Goal: Task Accomplishment & Management: Use online tool/utility

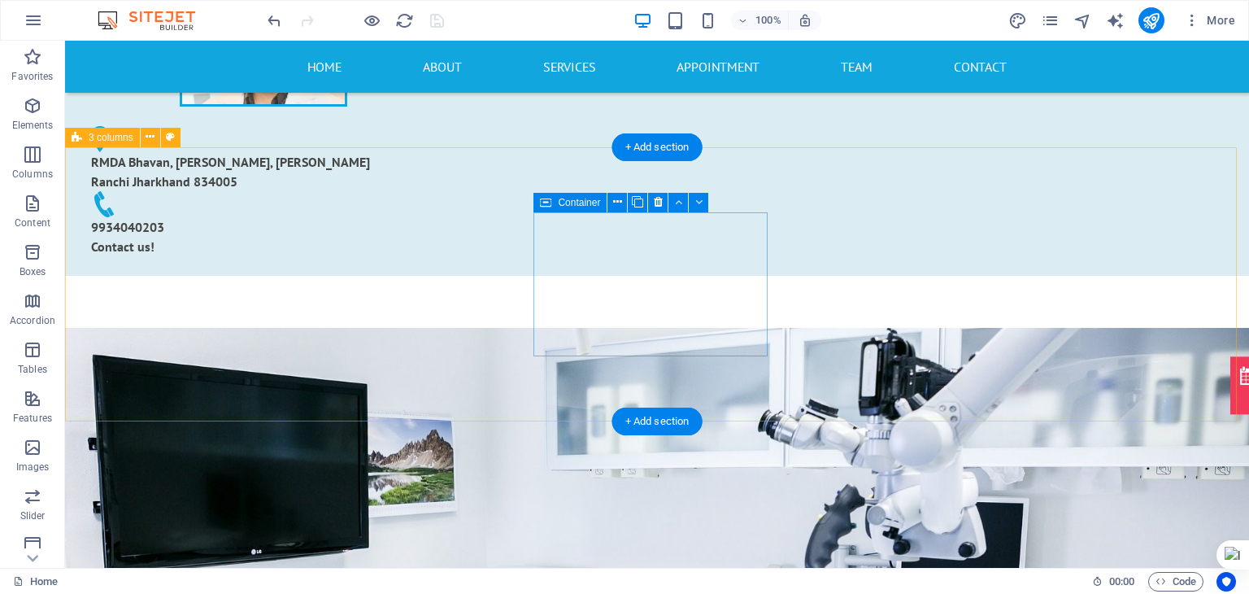
scroll to position [625, 0]
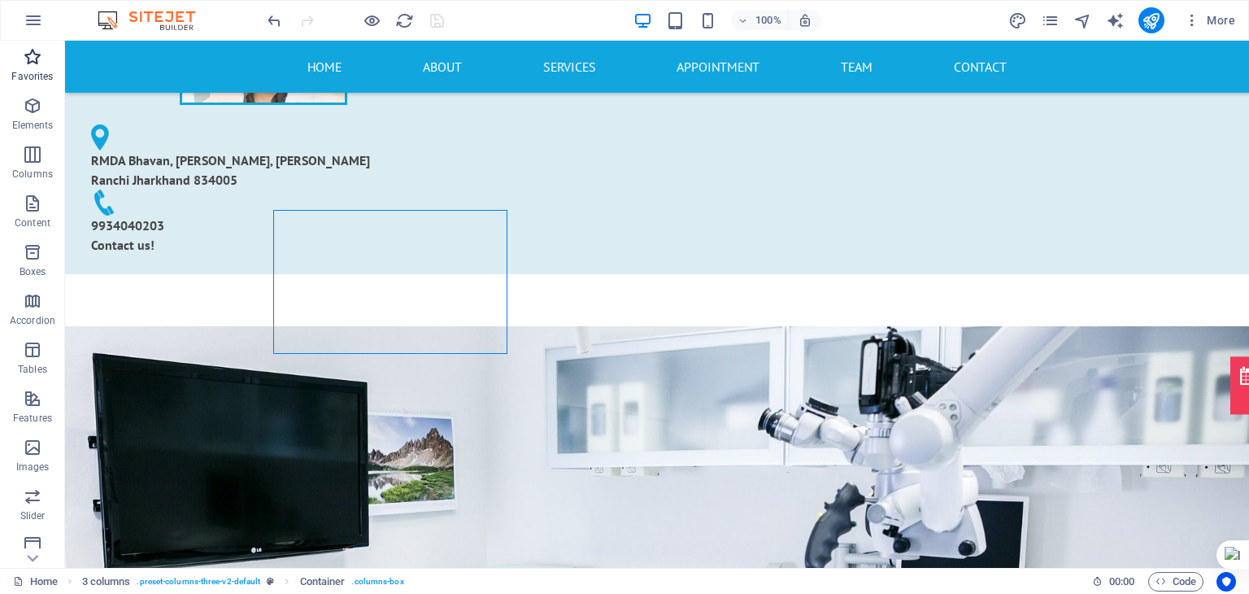
click at [36, 74] on p "Favorites" at bounding box center [31, 76] width 41 height 13
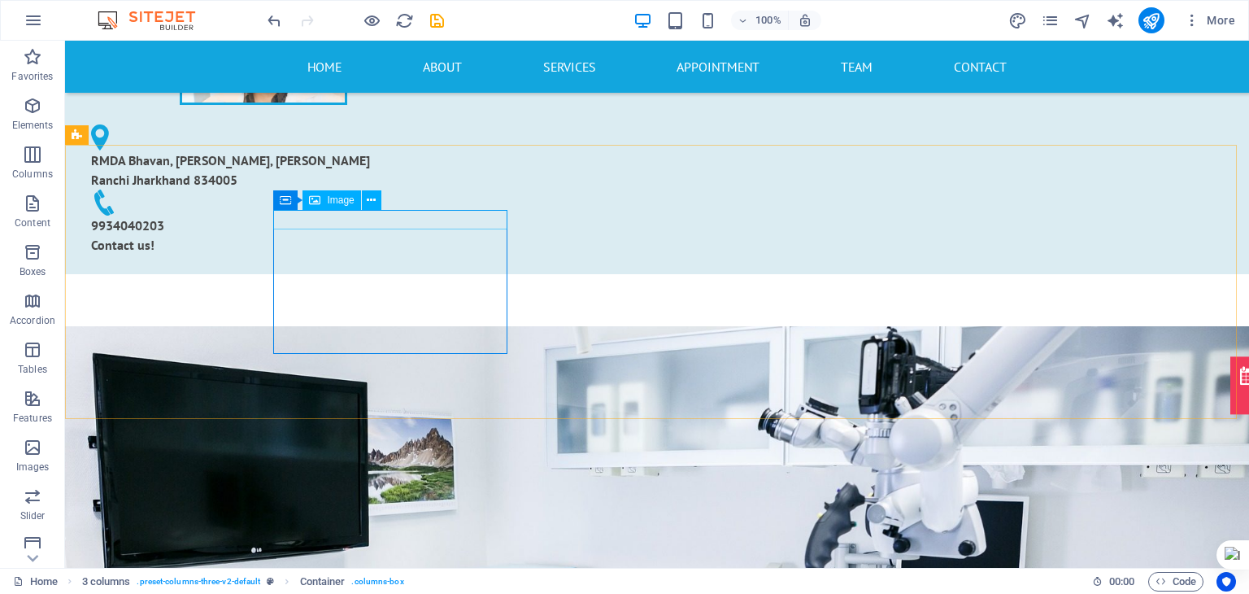
click at [346, 197] on span "Image" at bounding box center [340, 200] width 27 height 10
click at [377, 198] on button at bounding box center [372, 200] width 20 height 20
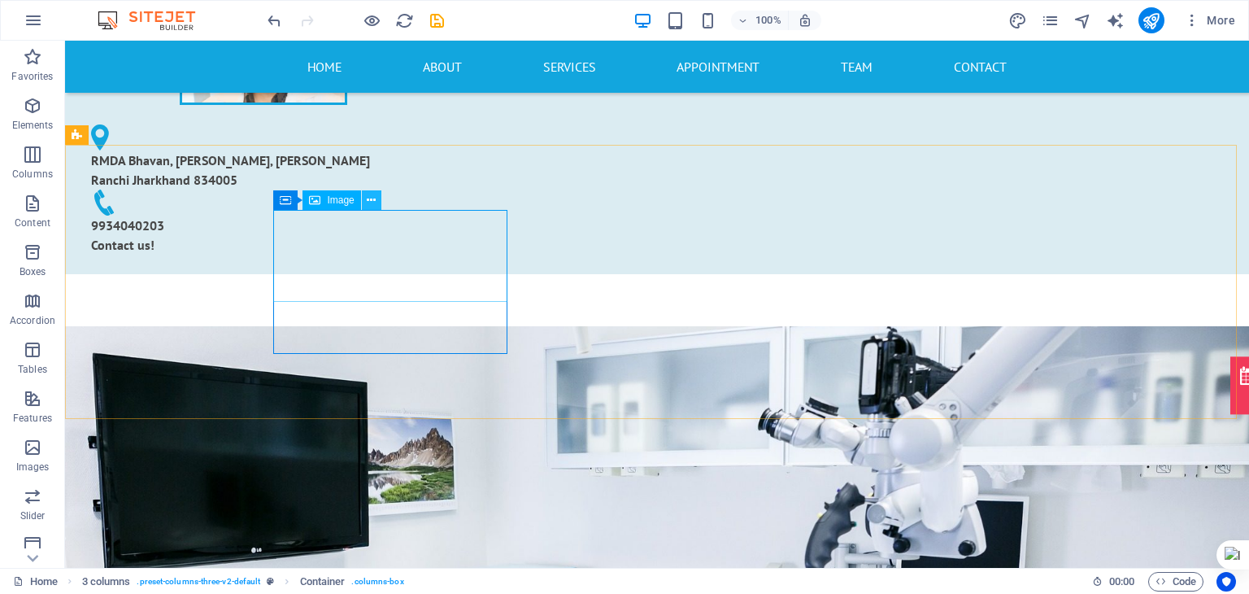
click at [368, 199] on icon at bounding box center [371, 200] width 9 height 17
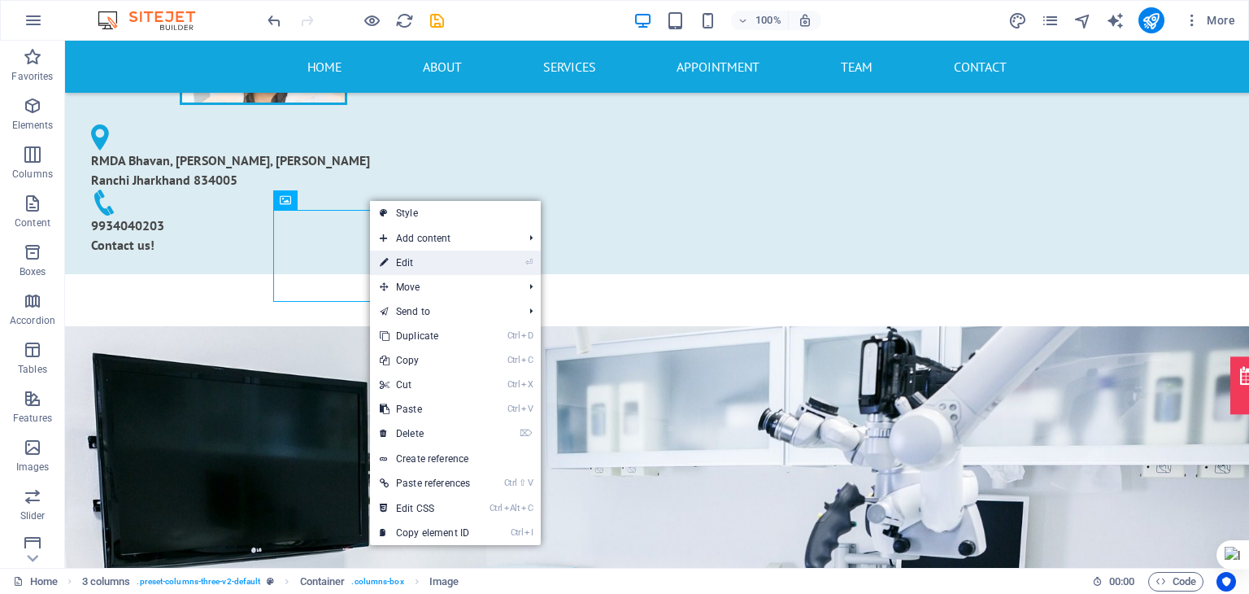
click at [426, 263] on link "⏎ Edit" at bounding box center [425, 262] width 110 height 24
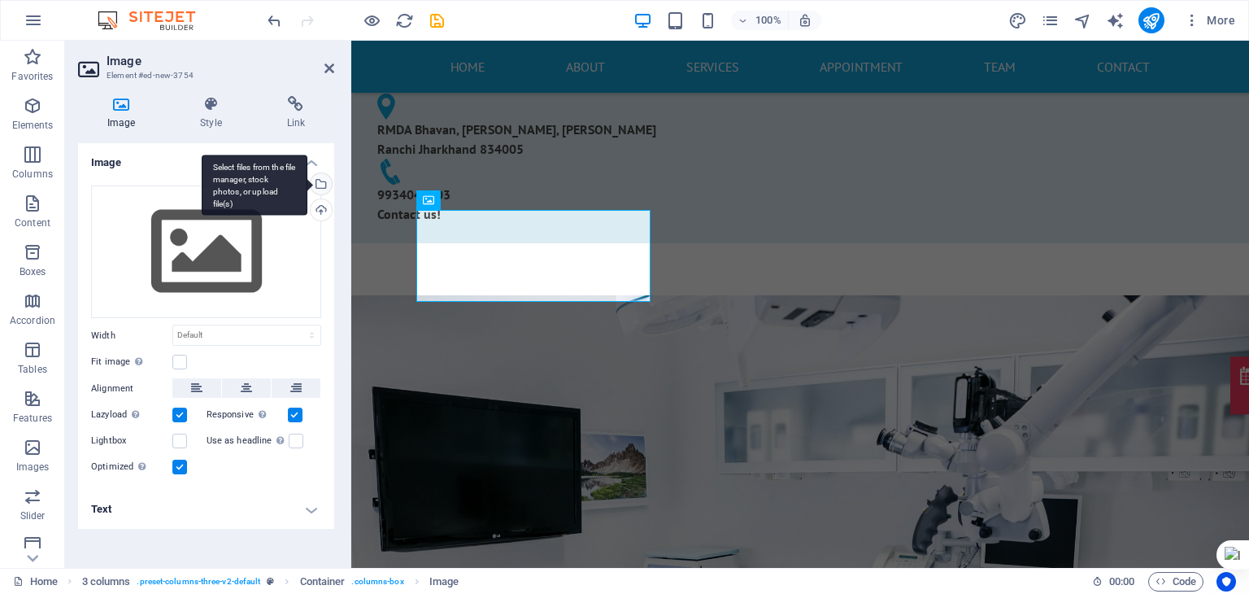
click at [322, 183] on div "Select files from the file manager, stock photos, or upload file(s)" at bounding box center [319, 185] width 24 height 24
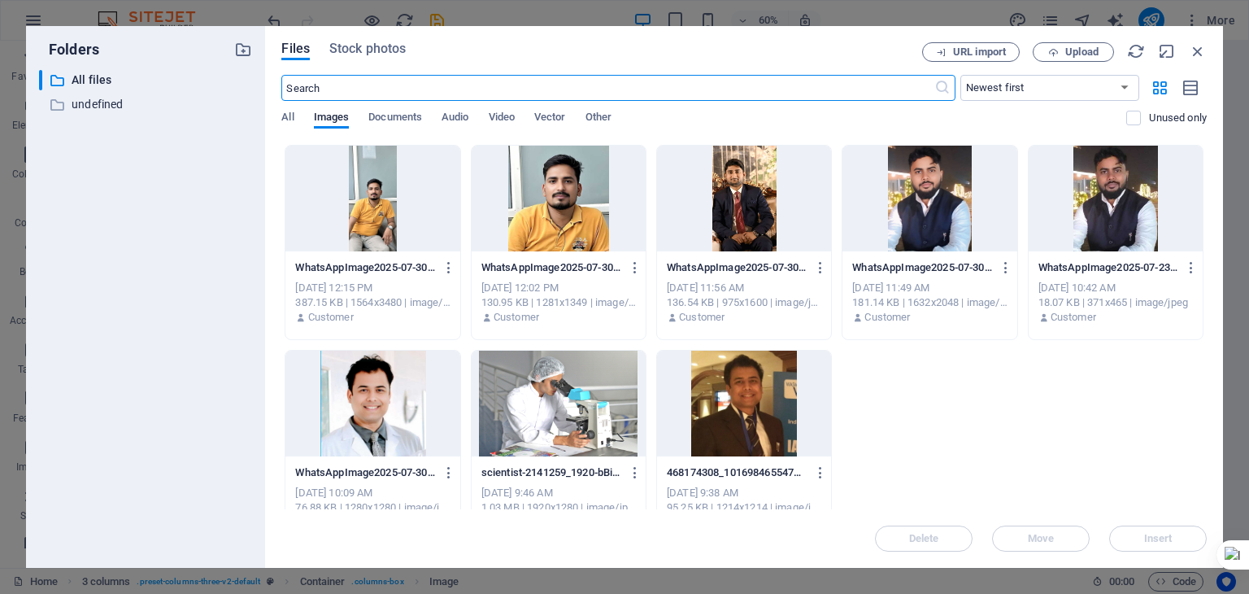
scroll to position [1057, 0]
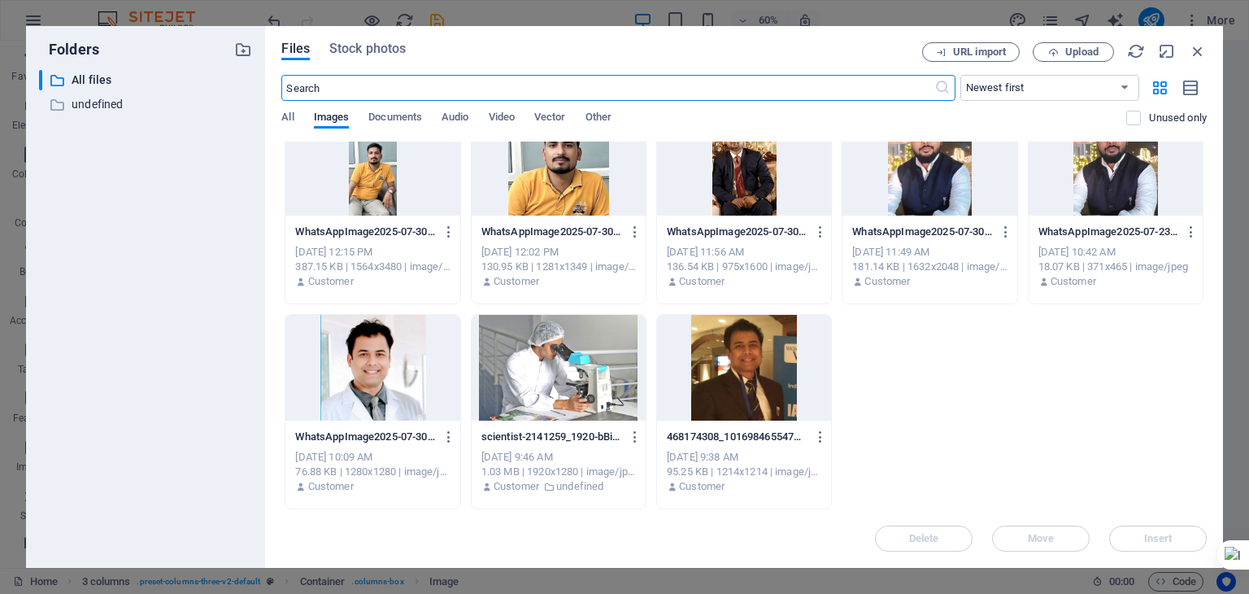
click at [380, 382] on div at bounding box center [372, 368] width 174 height 106
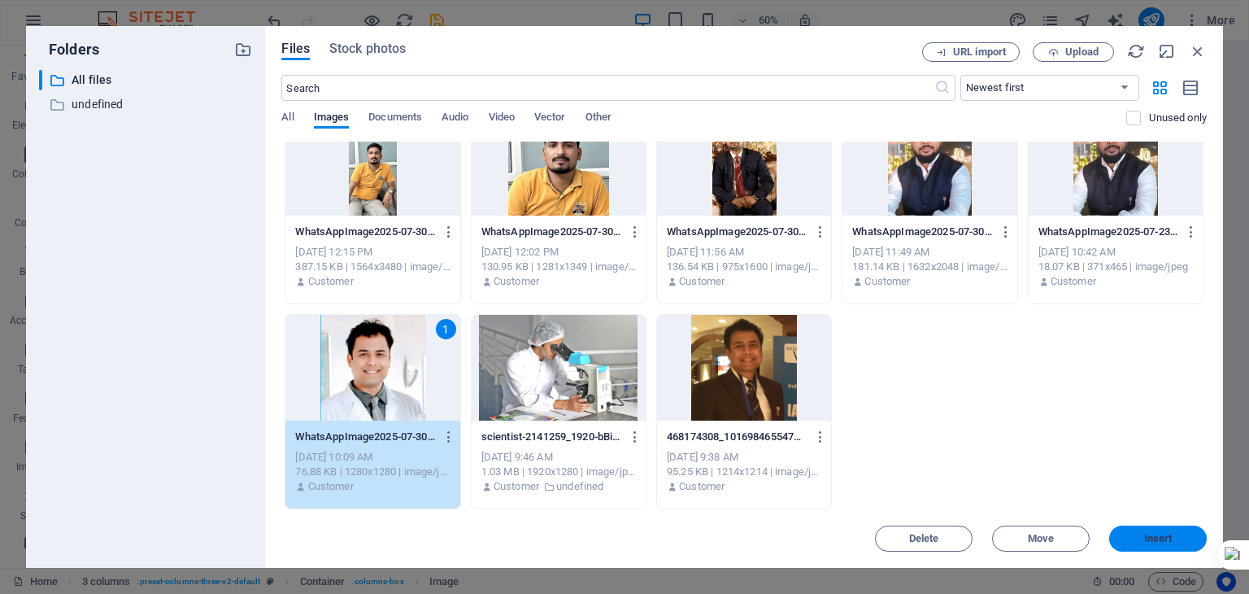
click at [1146, 534] on span "Insert" at bounding box center [1158, 538] width 28 height 10
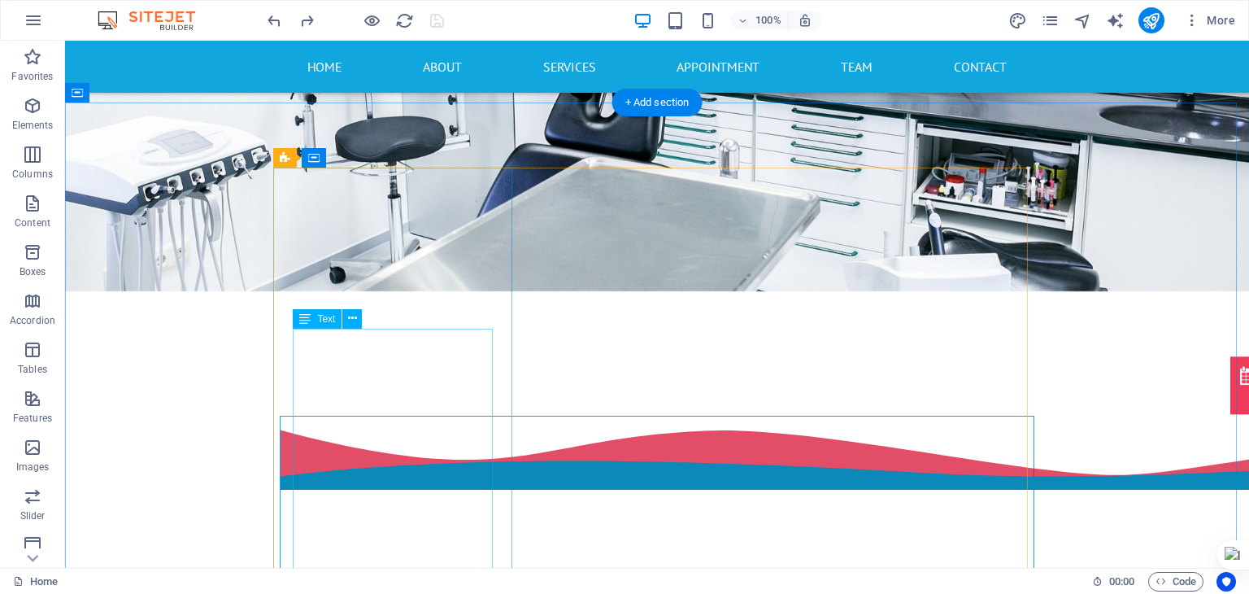
scroll to position [1190, 0]
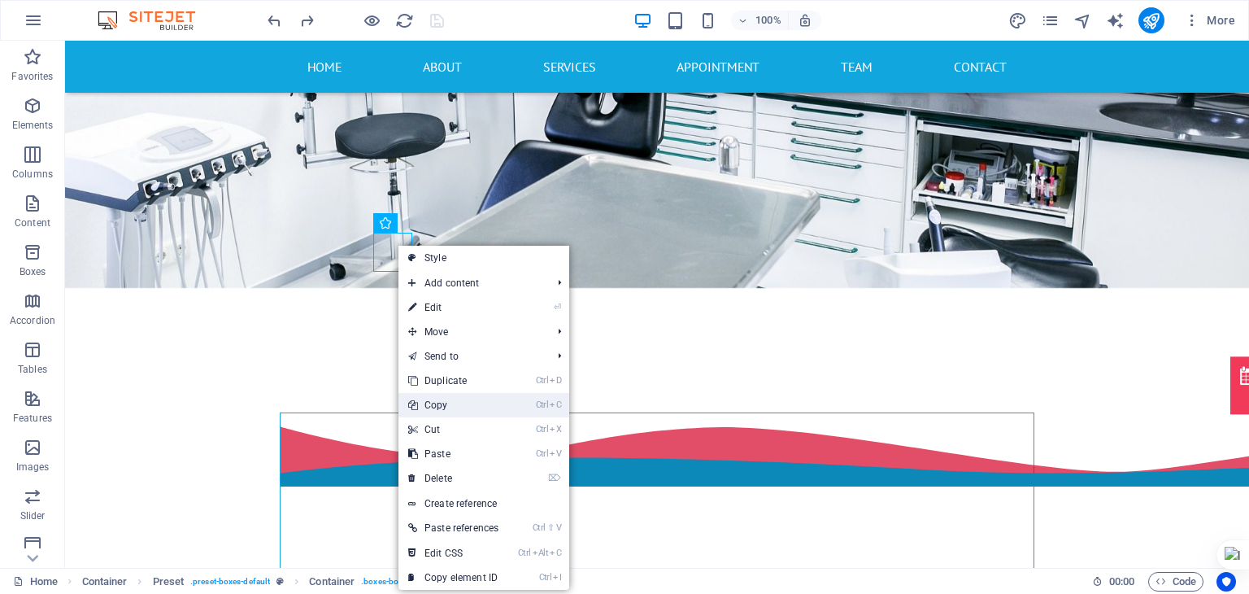
click at [454, 408] on link "Ctrl C Copy" at bounding box center [453, 405] width 110 height 24
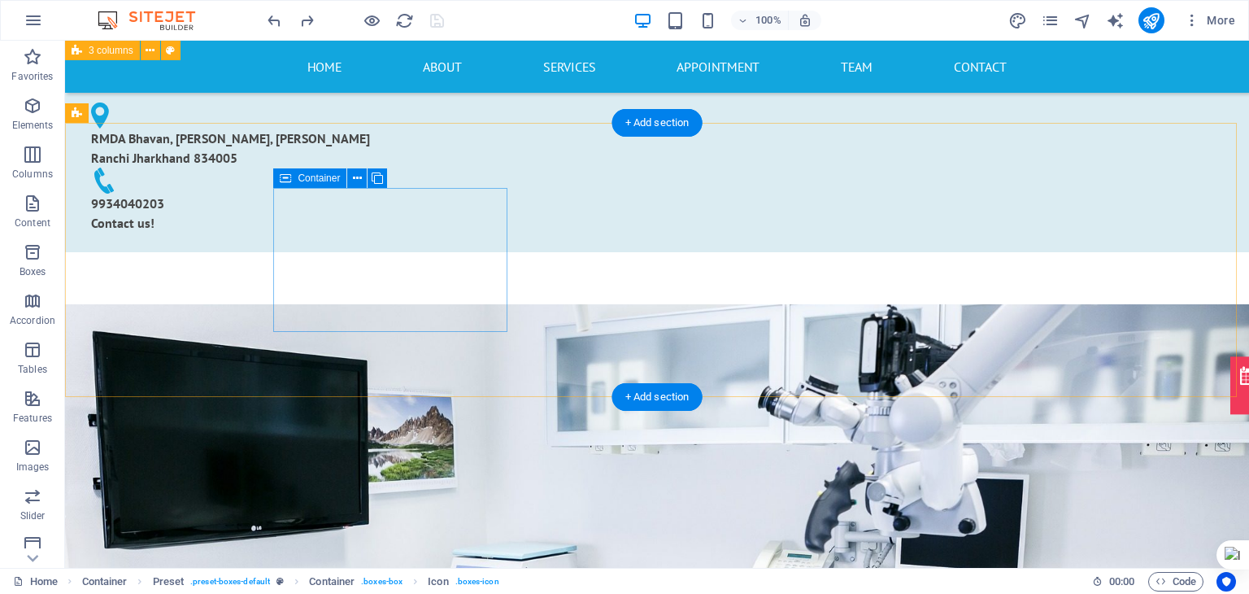
scroll to position [641, 0]
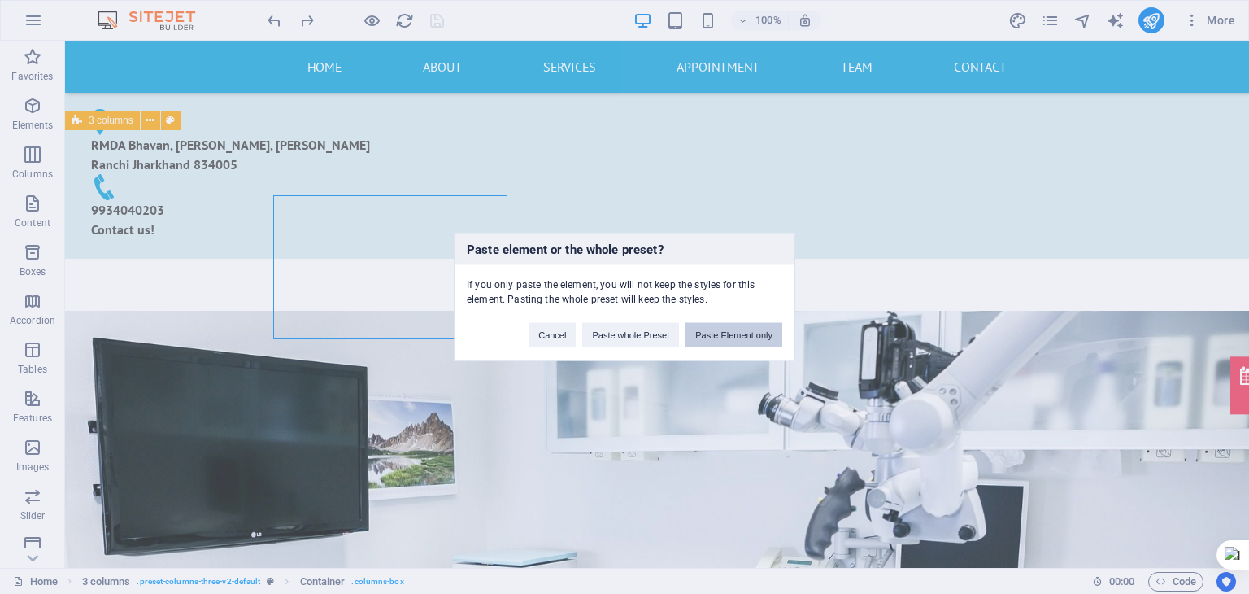
click at [759, 340] on button "Paste Element only" at bounding box center [733, 335] width 97 height 24
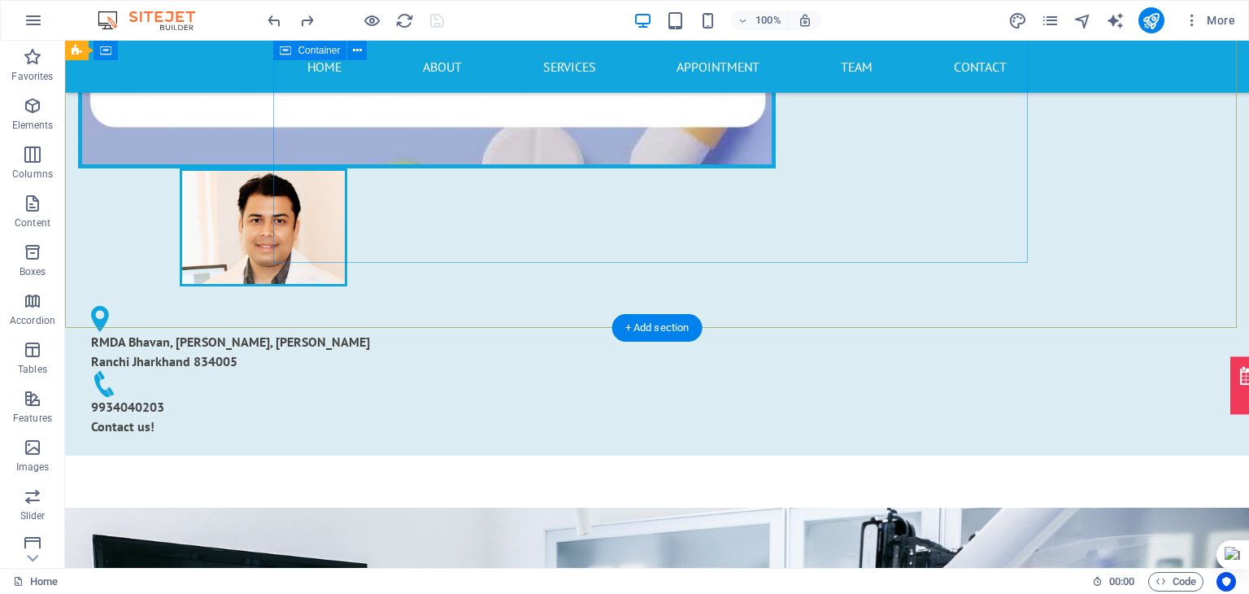
scroll to position [441, 0]
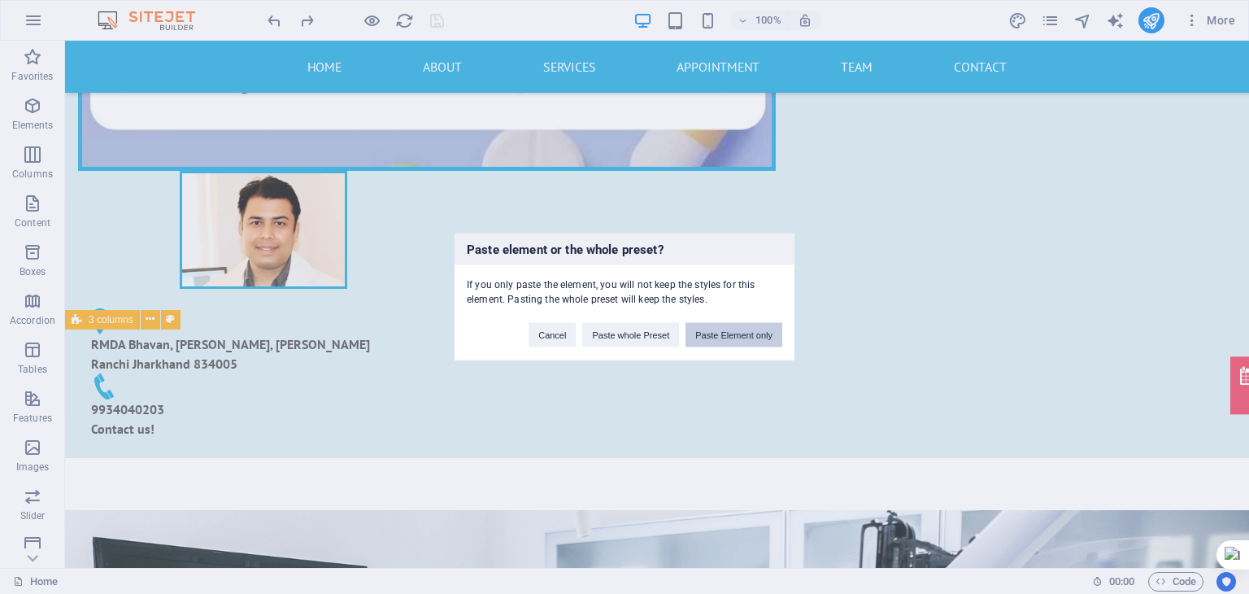
click at [732, 329] on button "Paste Element only" at bounding box center [733, 335] width 97 height 24
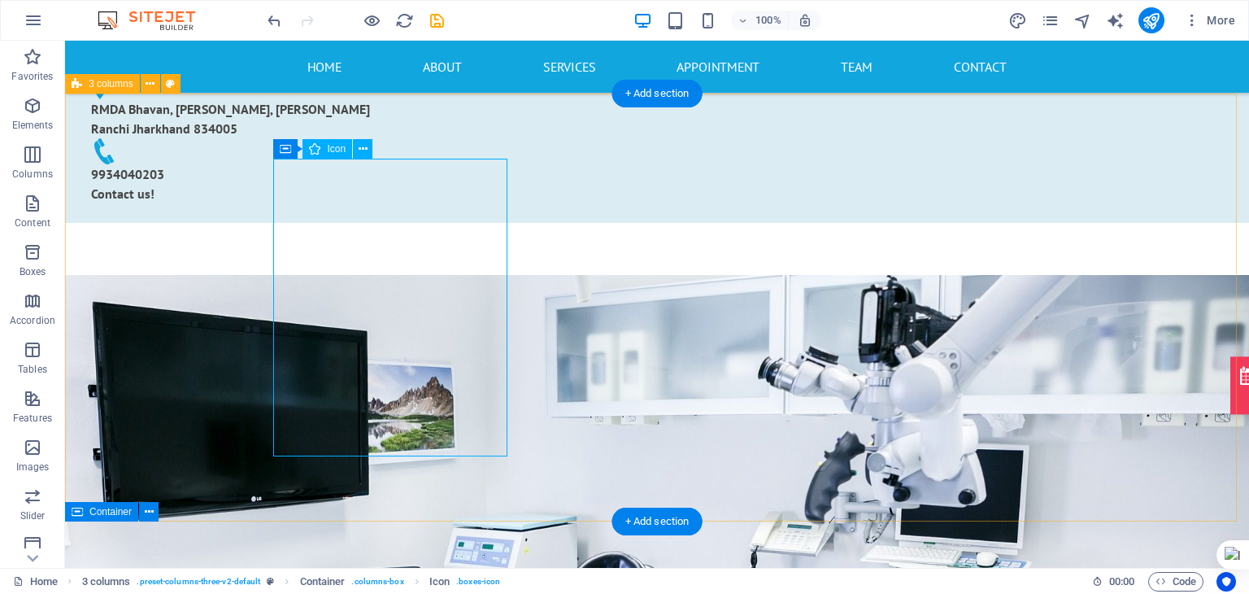
scroll to position [615, 0]
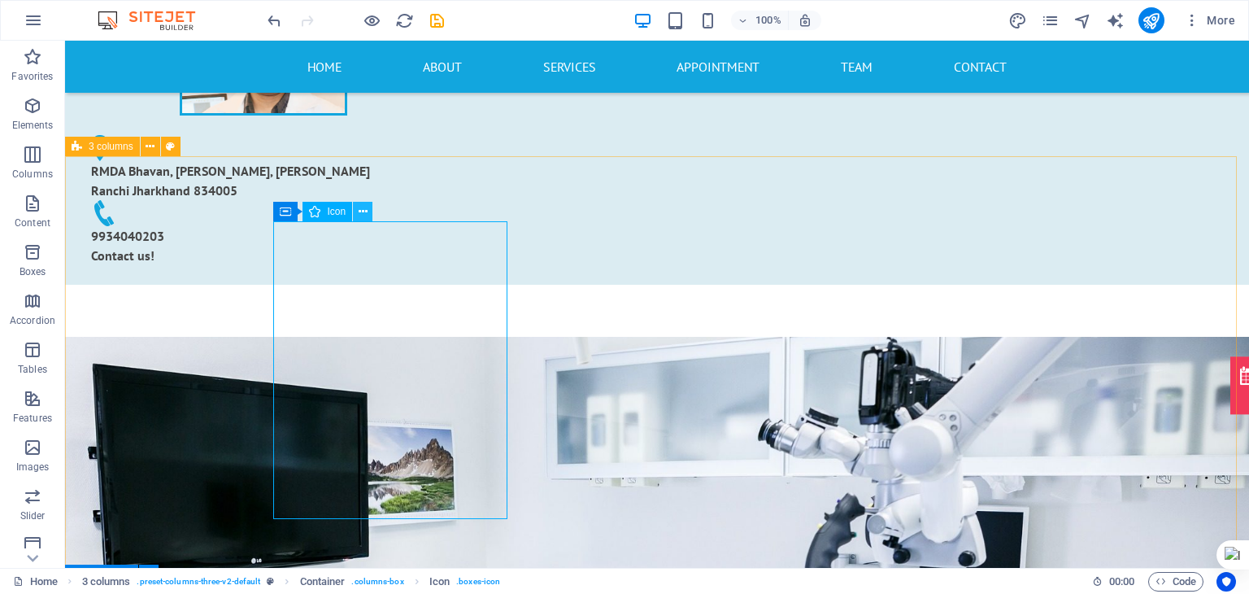
click at [362, 206] on icon at bounding box center [363, 211] width 9 height 17
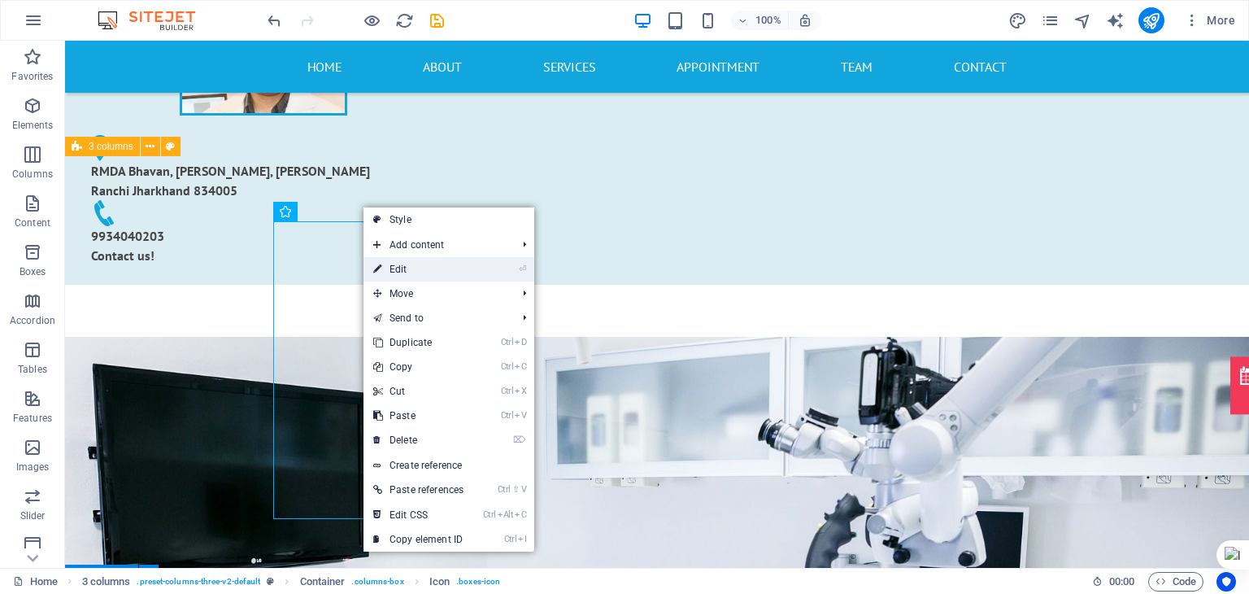
click at [428, 271] on link "⏎ Edit" at bounding box center [418, 269] width 110 height 24
select select "xMidYMid"
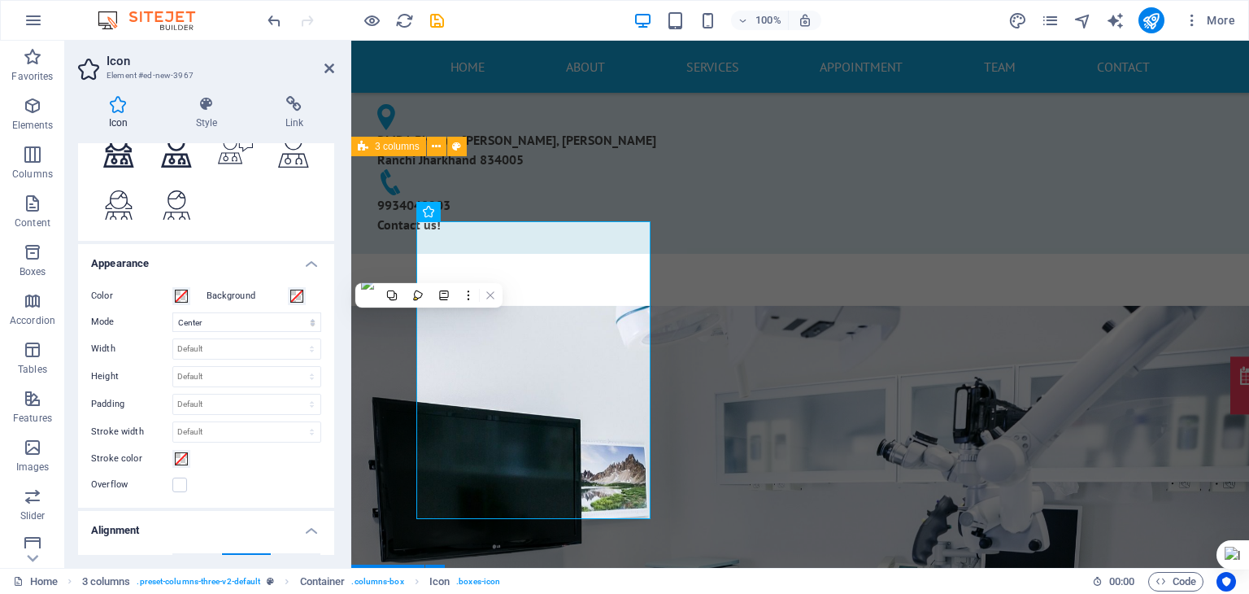
scroll to position [247, 0]
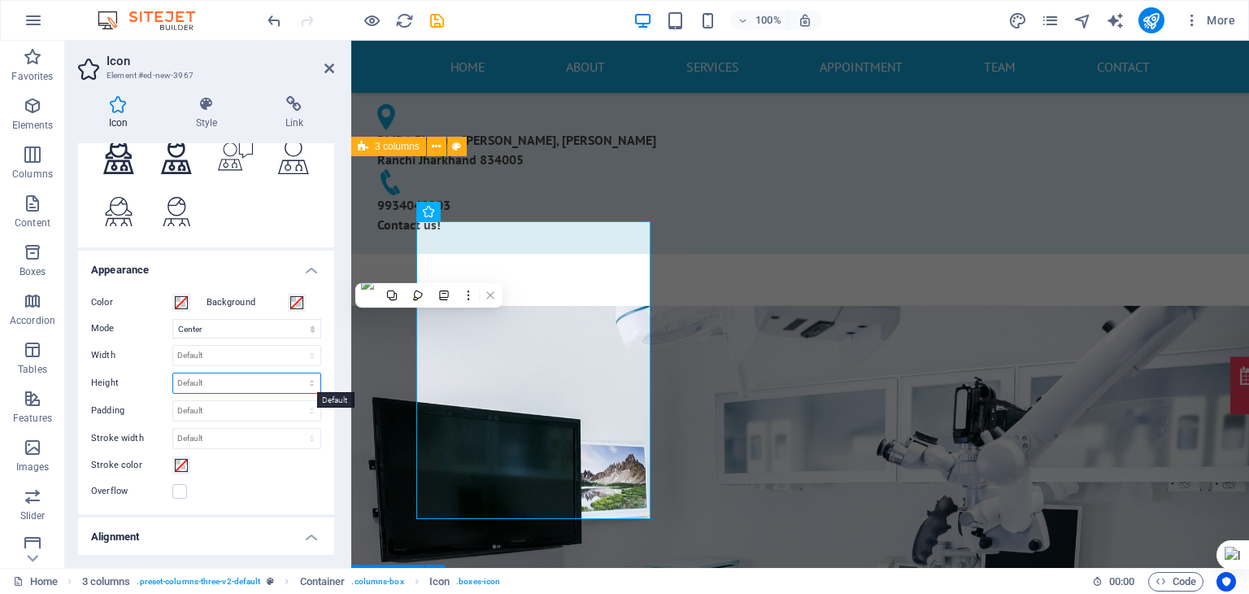
click at [256, 373] on select "Default auto px rem em vh vw" at bounding box center [246, 383] width 147 height 20
select select "px"
click at [294, 373] on select "Default auto px rem em vh vw" at bounding box center [246, 383] width 147 height 20
type input "2"
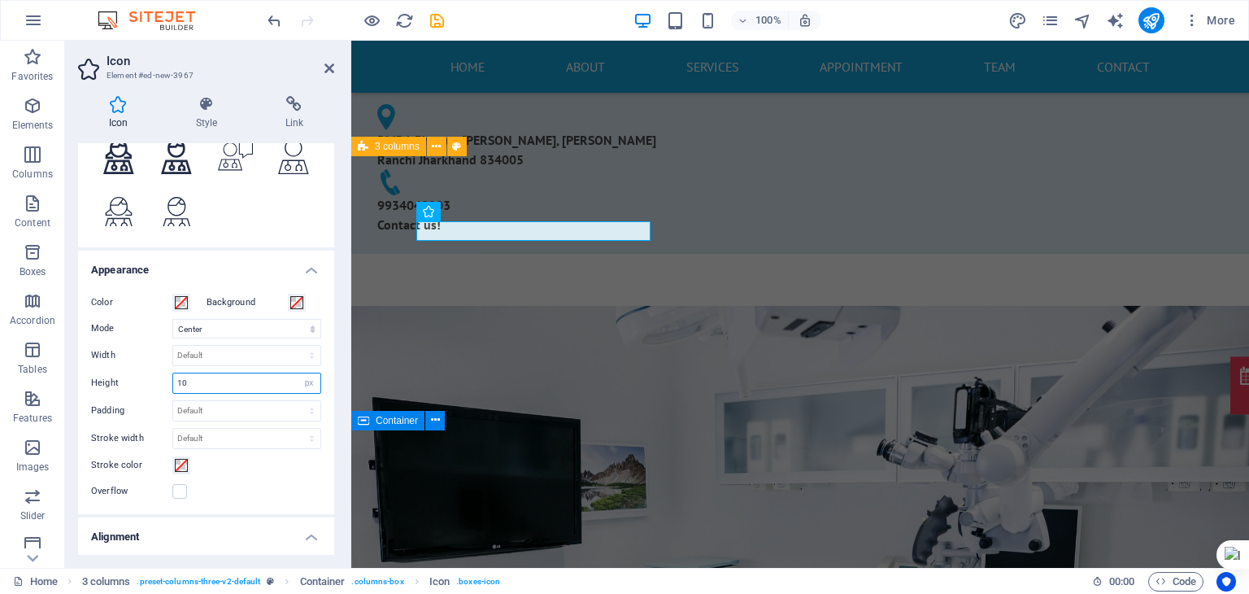
type input "1"
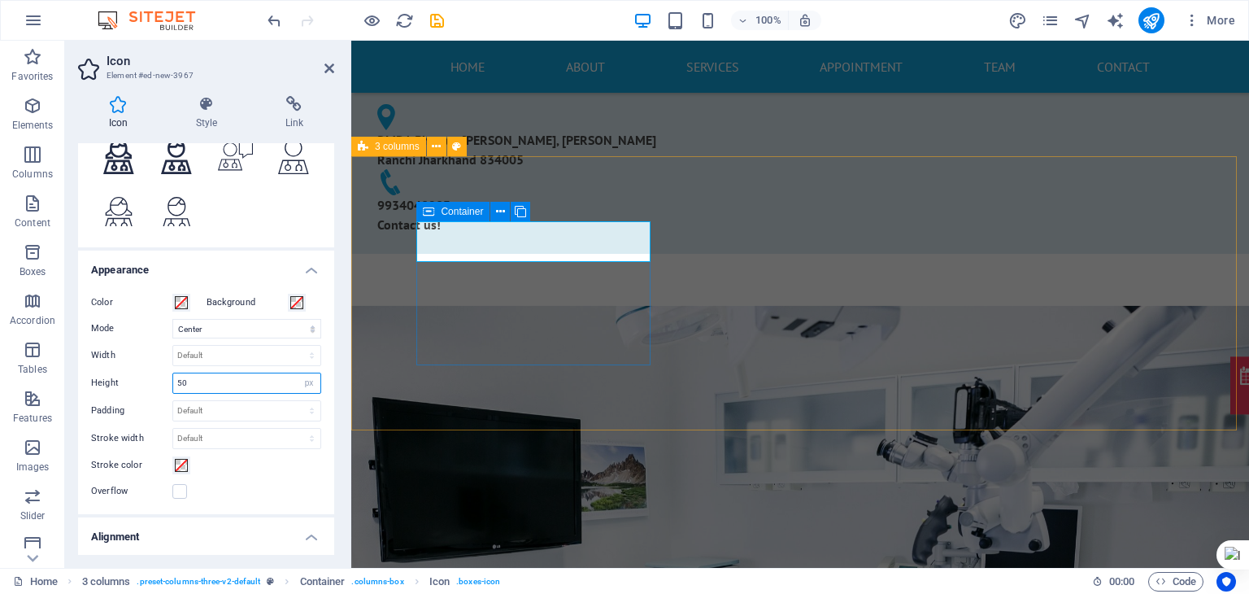
type input "50"
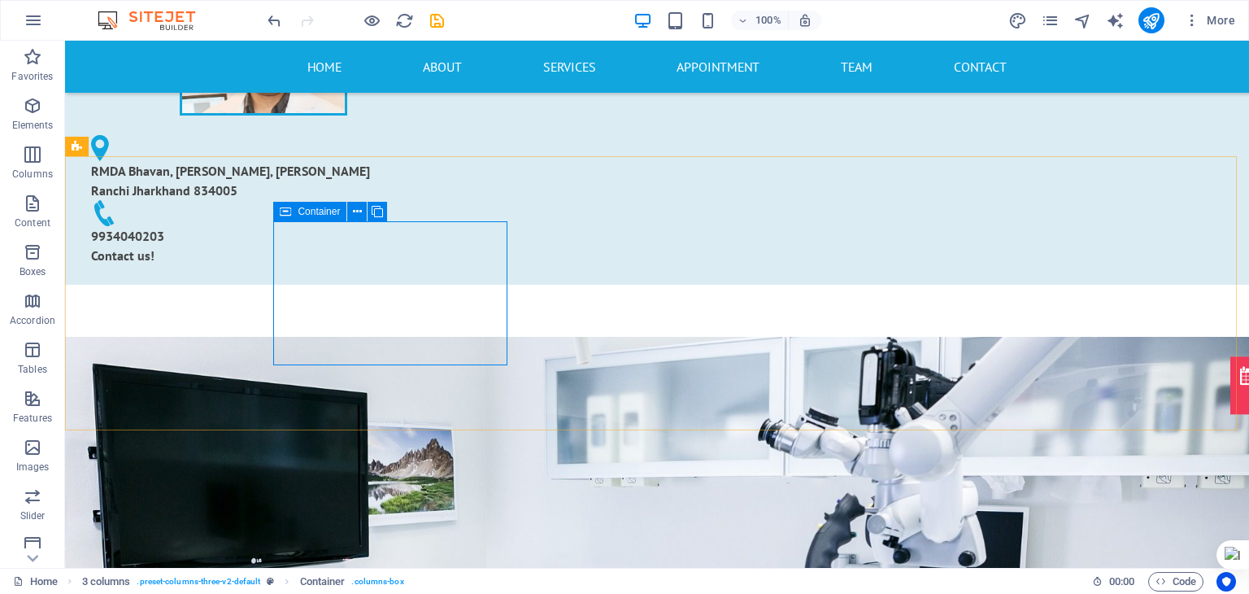
click at [388, 213] on div "Container" at bounding box center [335, 212] width 124 height 20
click at [377, 213] on icon at bounding box center [377, 211] width 11 height 17
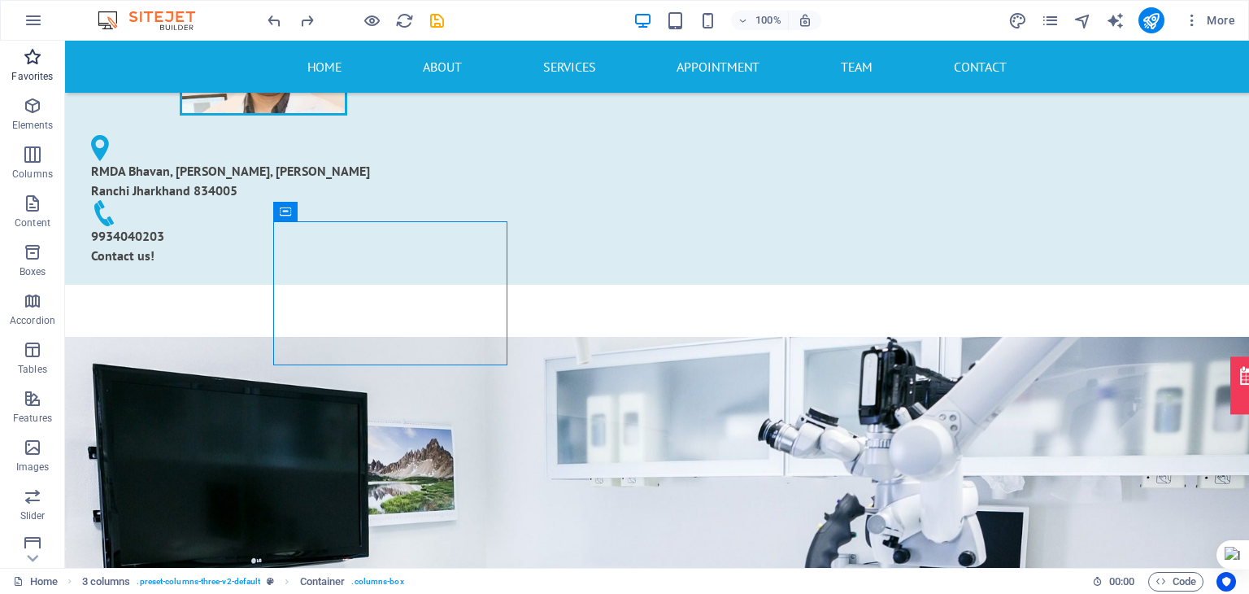
click at [38, 62] on icon "button" at bounding box center [33, 57] width 20 height 20
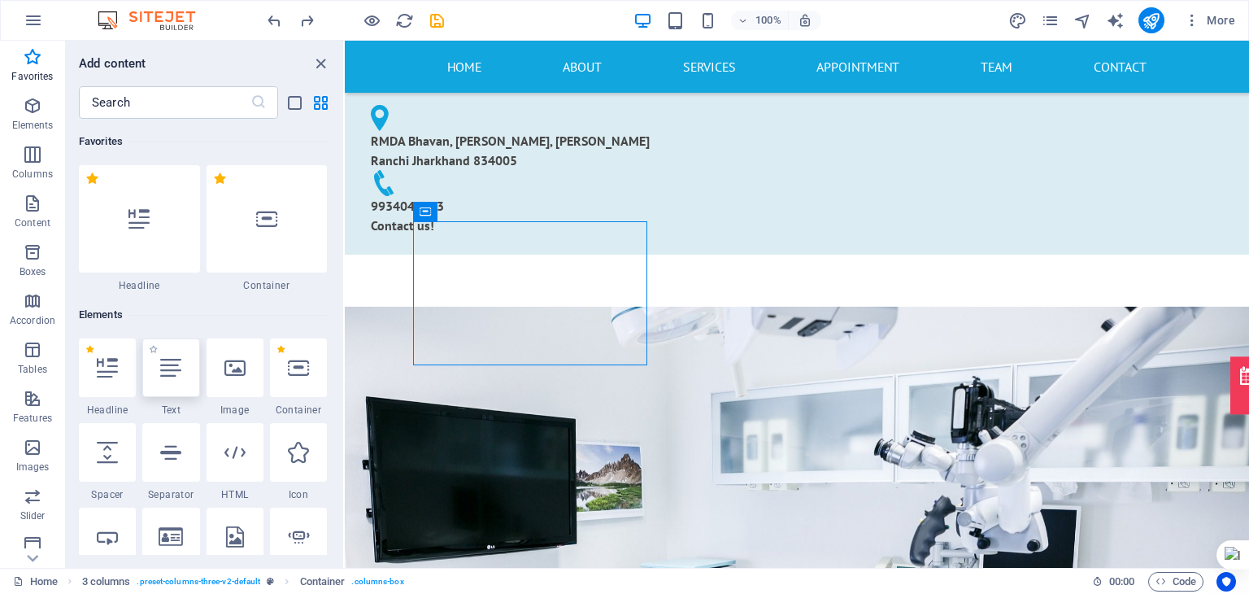
click at [176, 364] on icon at bounding box center [170, 367] width 21 height 21
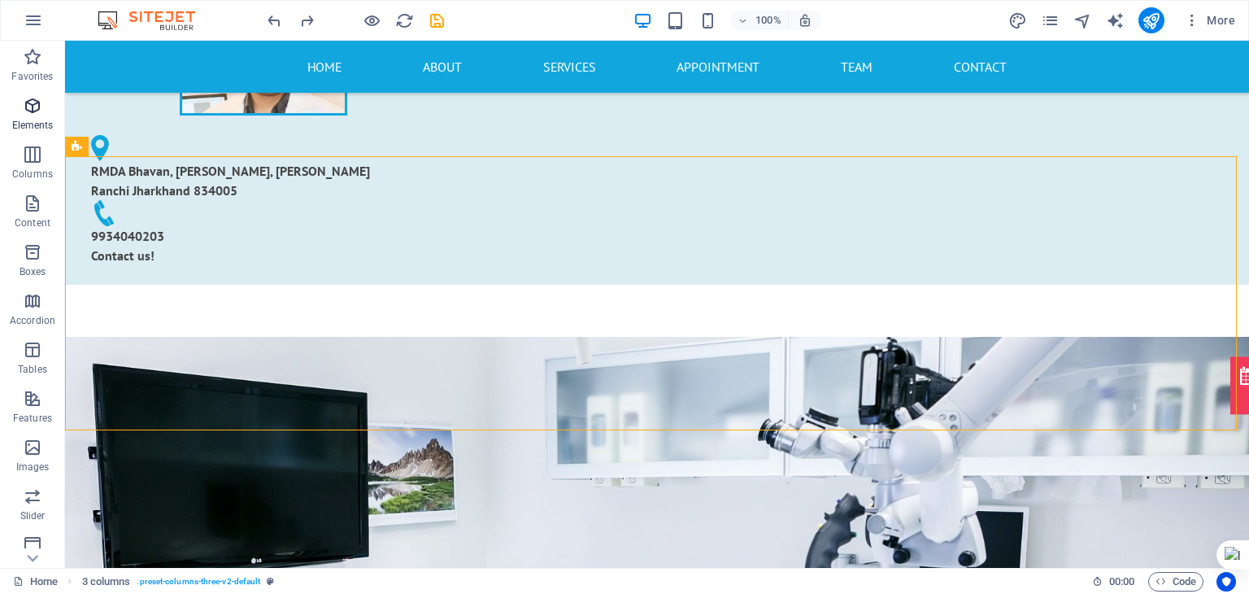
click at [25, 111] on icon "button" at bounding box center [33, 106] width 20 height 20
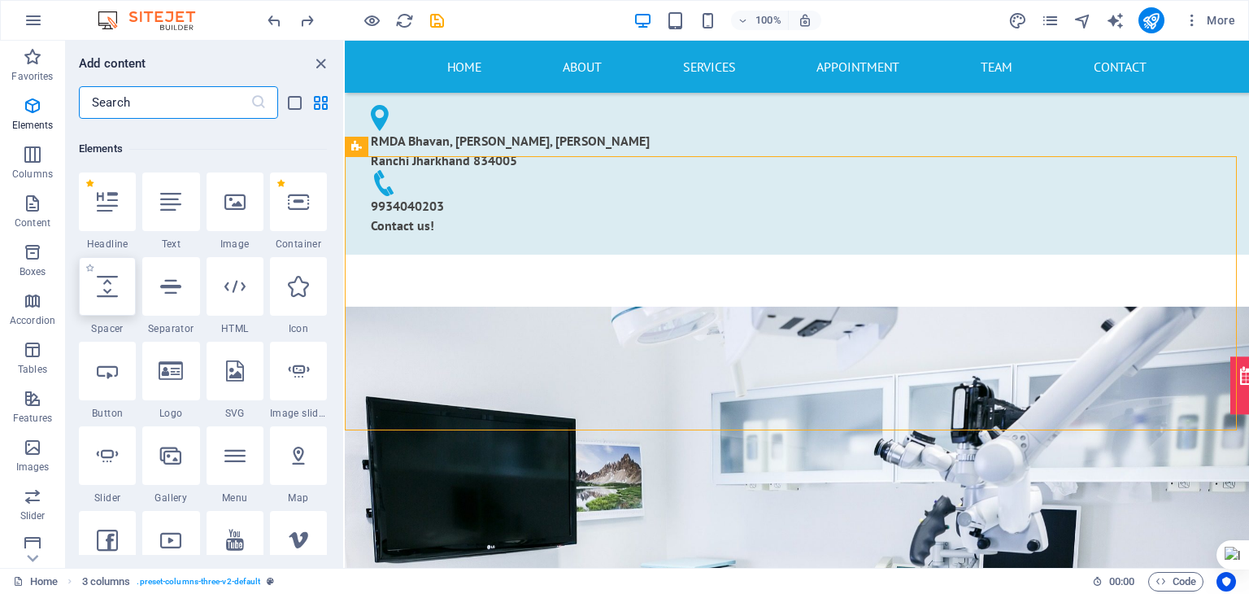
scroll to position [172, 0]
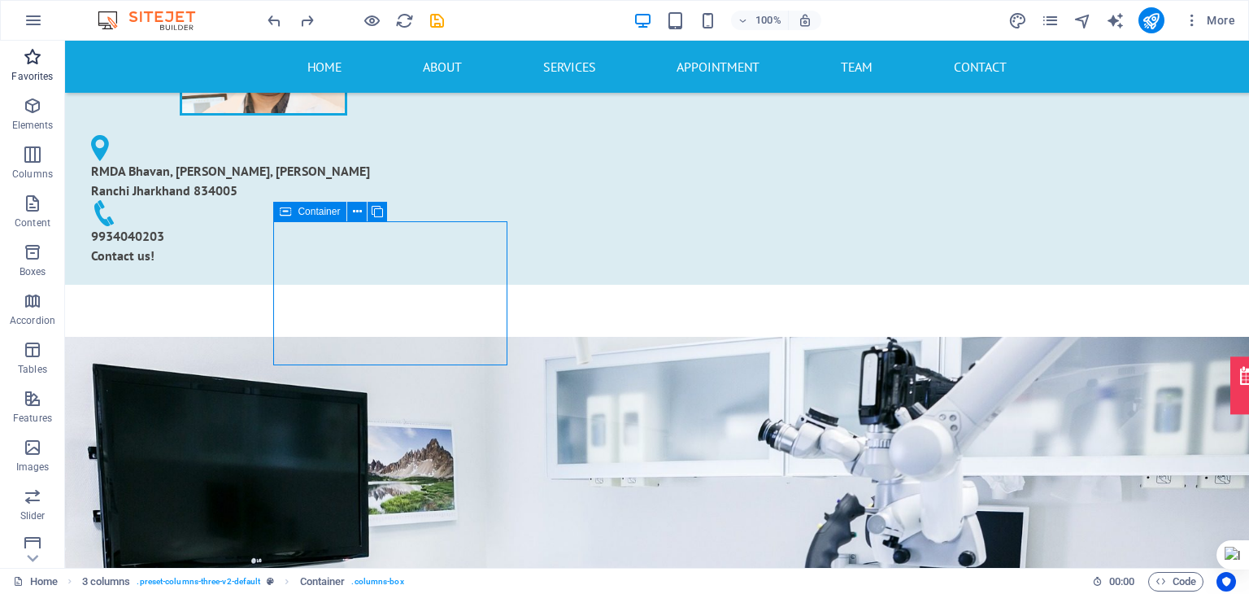
click at [29, 73] on p "Favorites" at bounding box center [31, 76] width 41 height 13
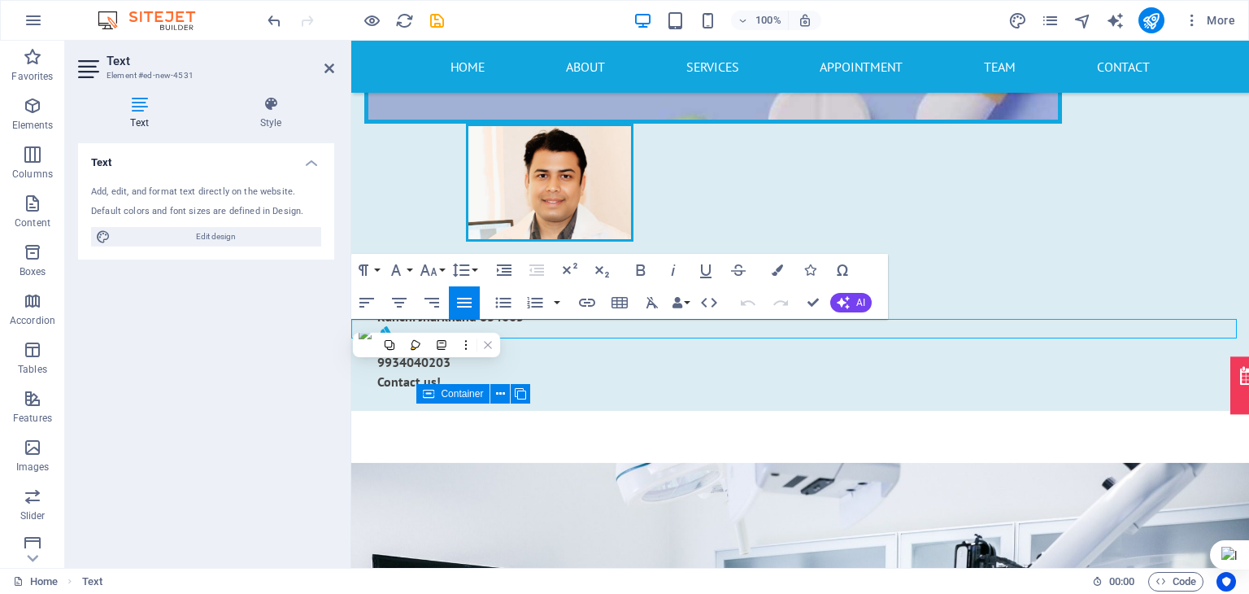
scroll to position [431, 0]
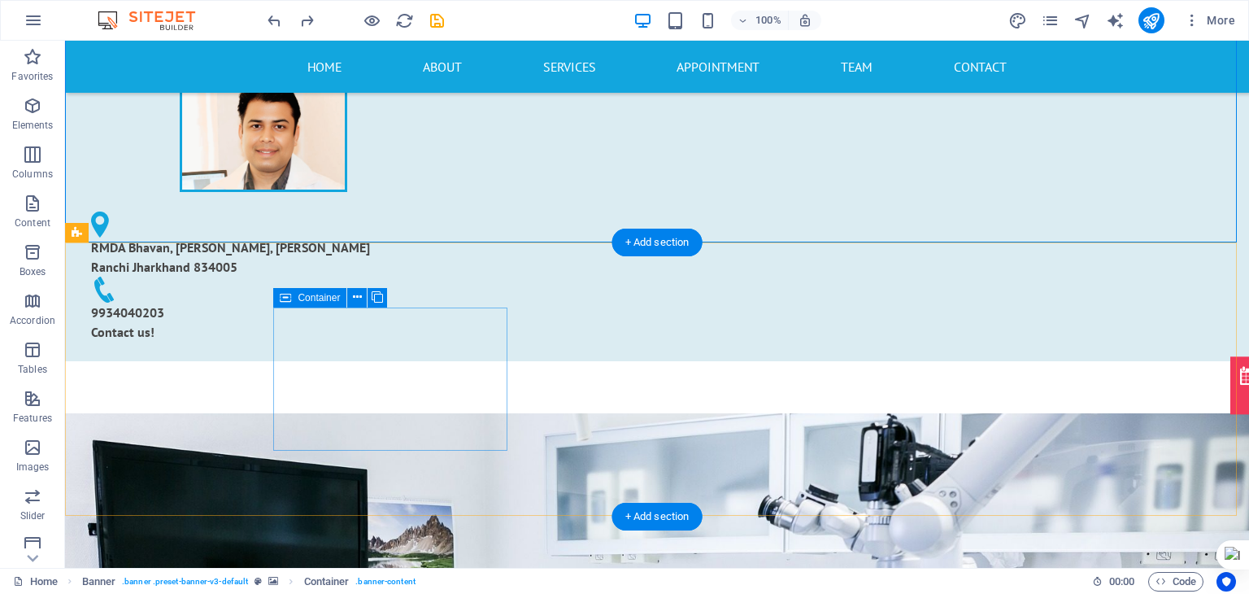
scroll to position [539, 0]
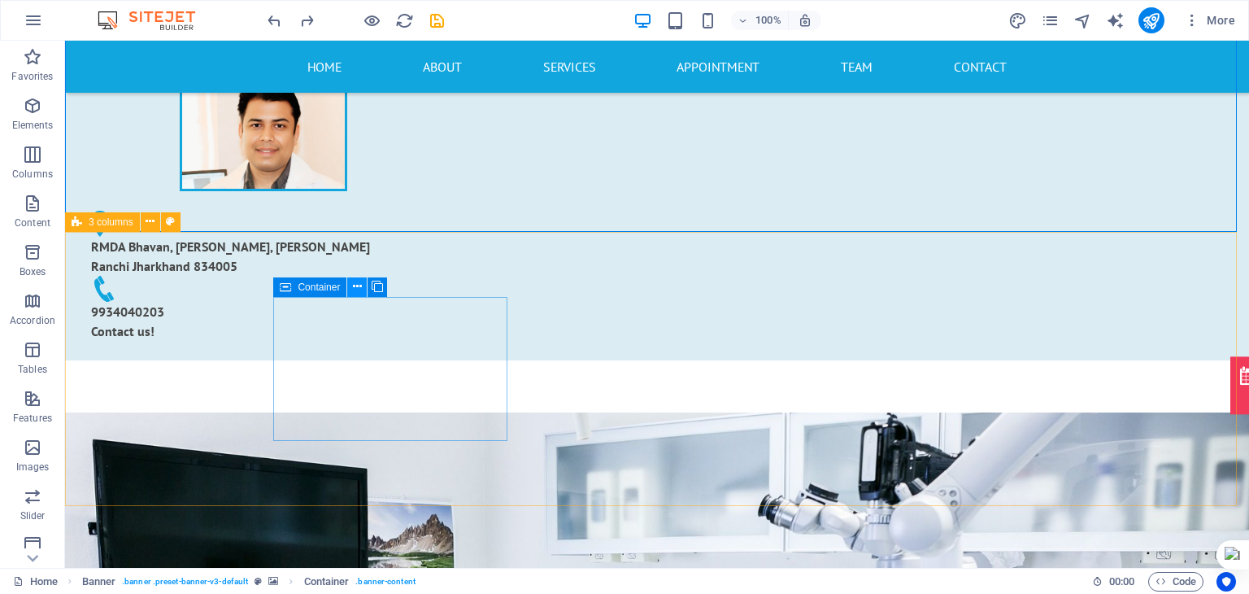
click at [354, 285] on icon at bounding box center [357, 286] width 9 height 17
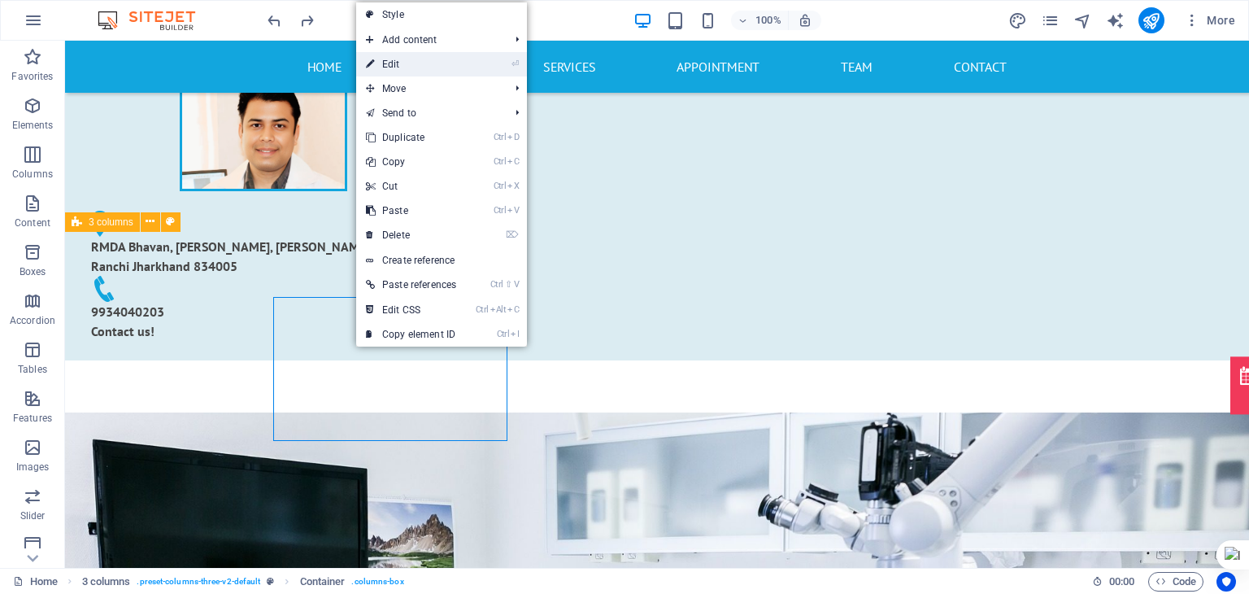
click at [437, 58] on link "⏎ Edit" at bounding box center [411, 64] width 110 height 24
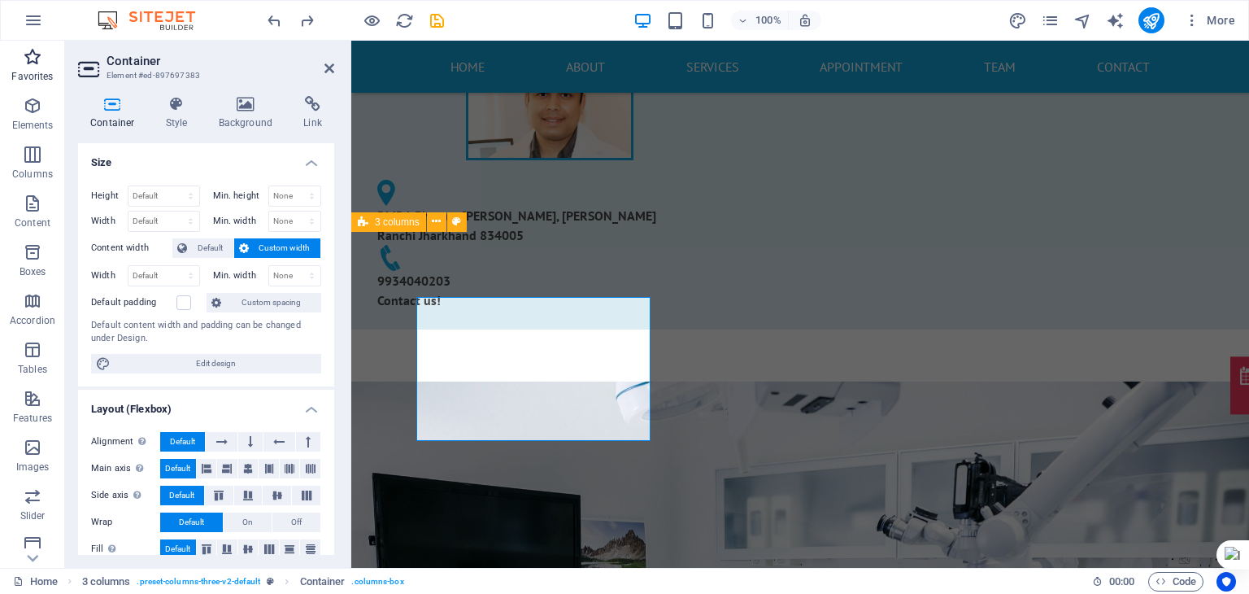
click at [24, 72] on p "Favorites" at bounding box center [31, 76] width 41 height 13
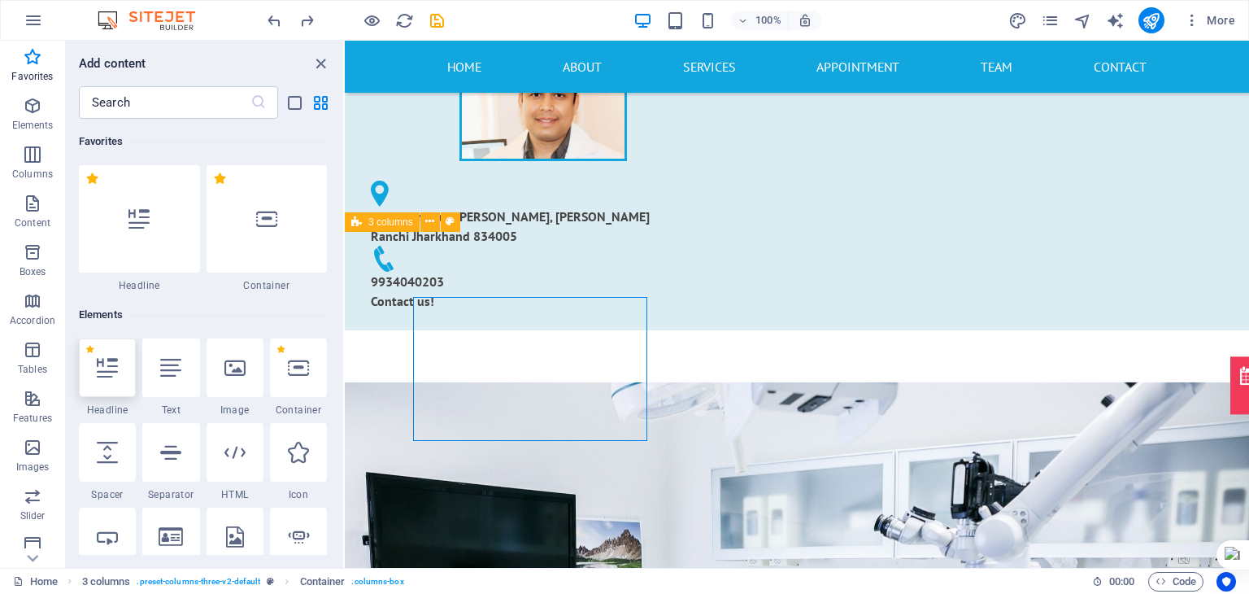
click at [112, 380] on div at bounding box center [107, 367] width 57 height 59
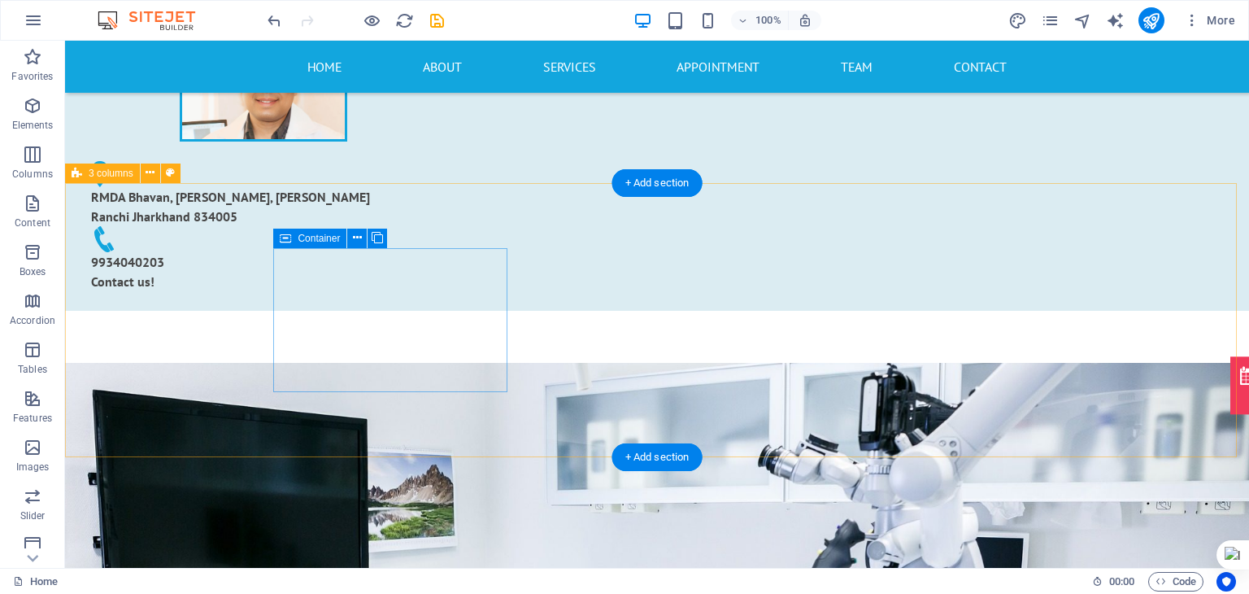
scroll to position [588, 0]
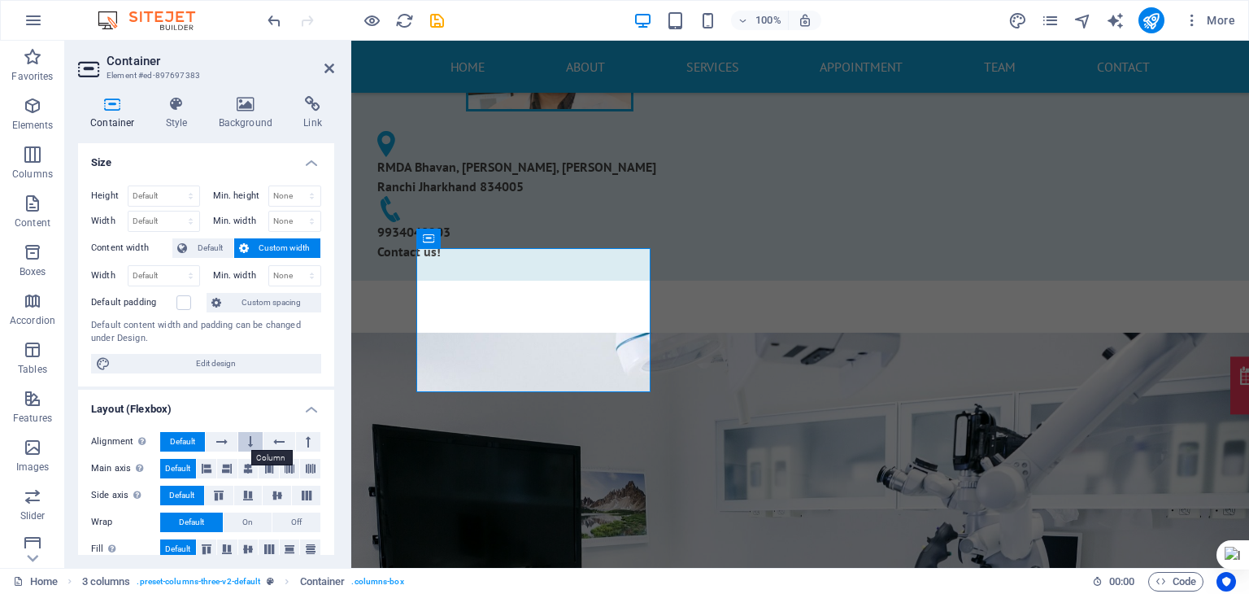
click at [253, 449] on button at bounding box center [250, 442] width 24 height 20
click at [270, 442] on button at bounding box center [278, 442] width 31 height 20
click at [296, 440] on button at bounding box center [308, 442] width 24 height 20
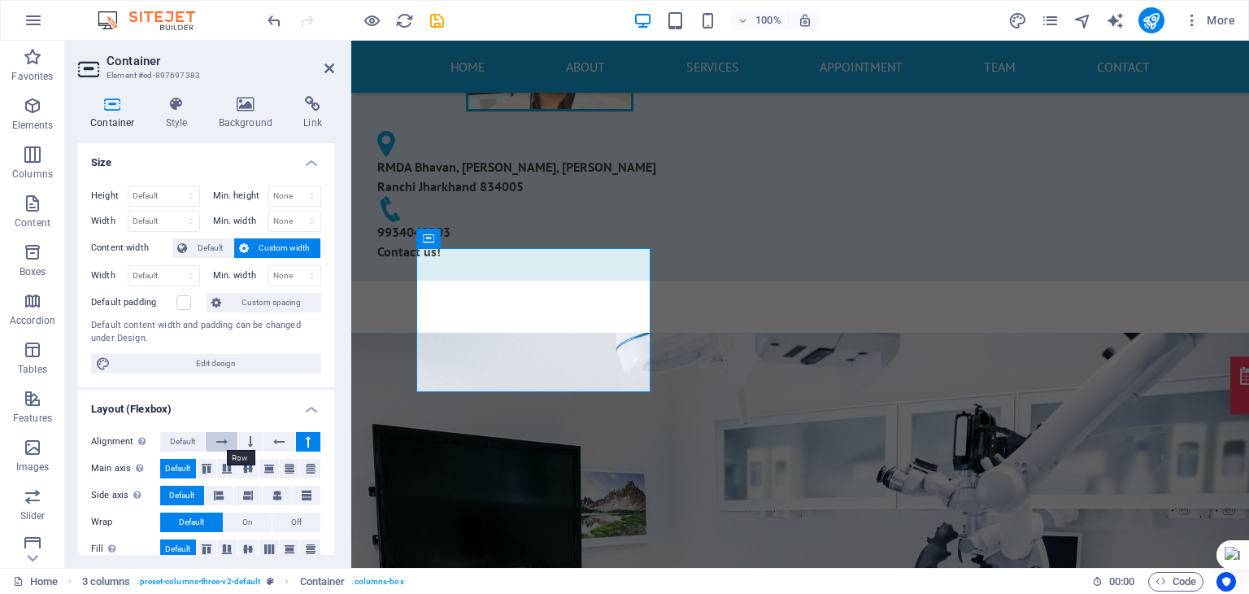
click at [221, 432] on icon at bounding box center [221, 442] width 11 height 20
click at [250, 437] on icon at bounding box center [250, 442] width 5 height 20
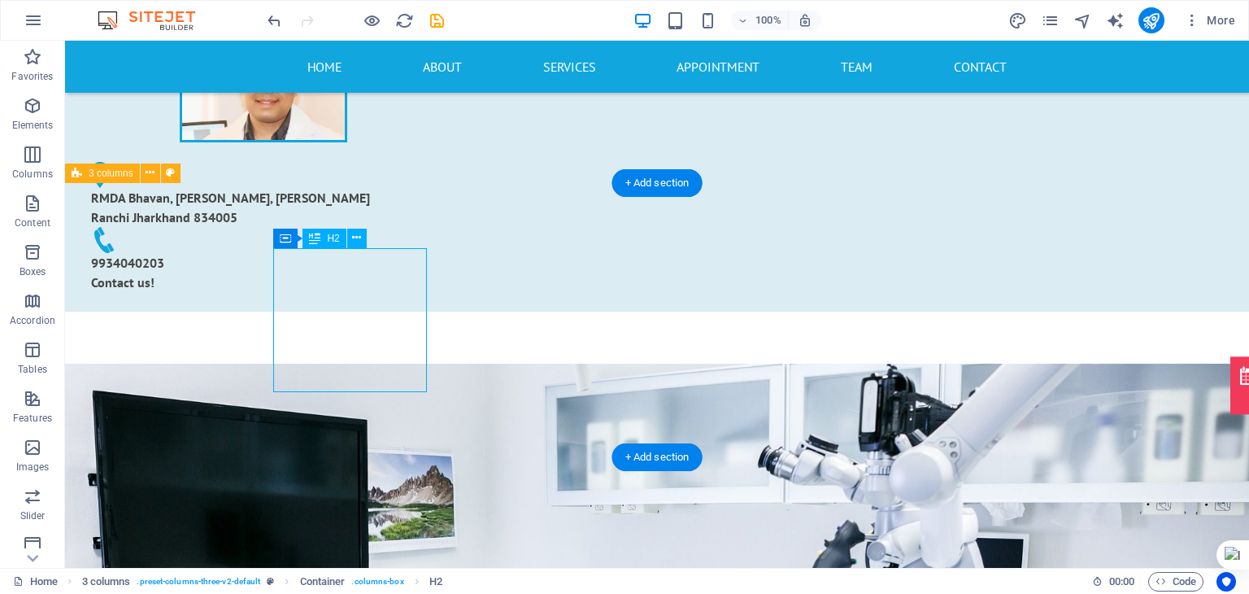
drag, startPoint x: 390, startPoint y: 264, endPoint x: 400, endPoint y: 343, distance: 79.5
drag, startPoint x: 373, startPoint y: 264, endPoint x: 401, endPoint y: 358, distance: 97.5
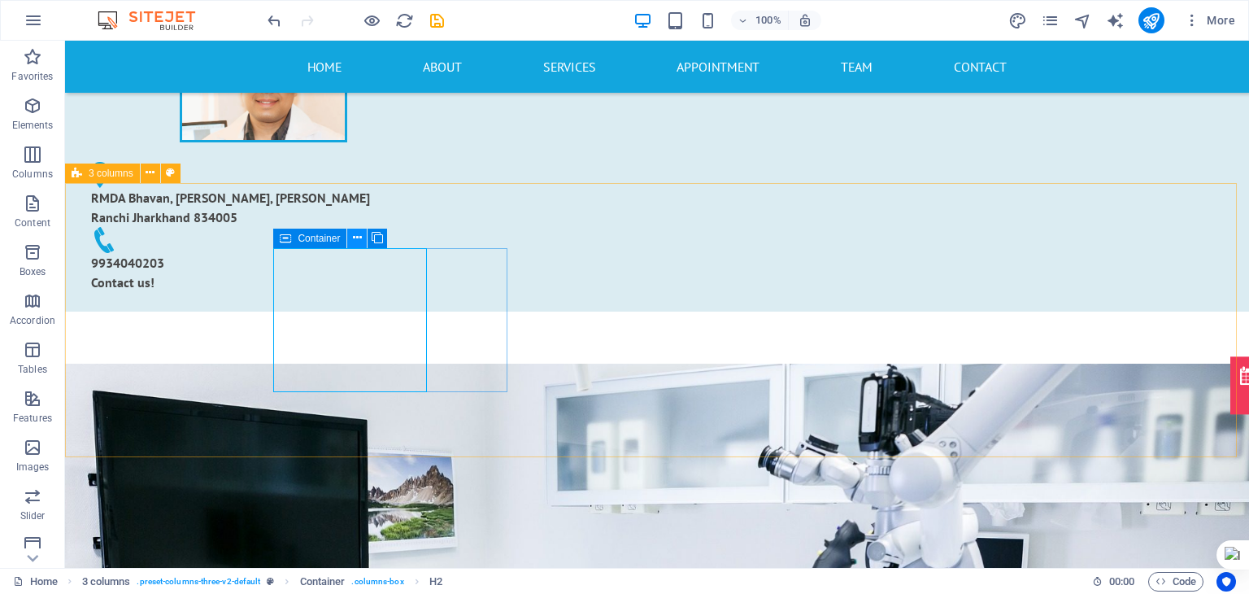
click at [361, 235] on icon at bounding box center [357, 237] width 9 height 17
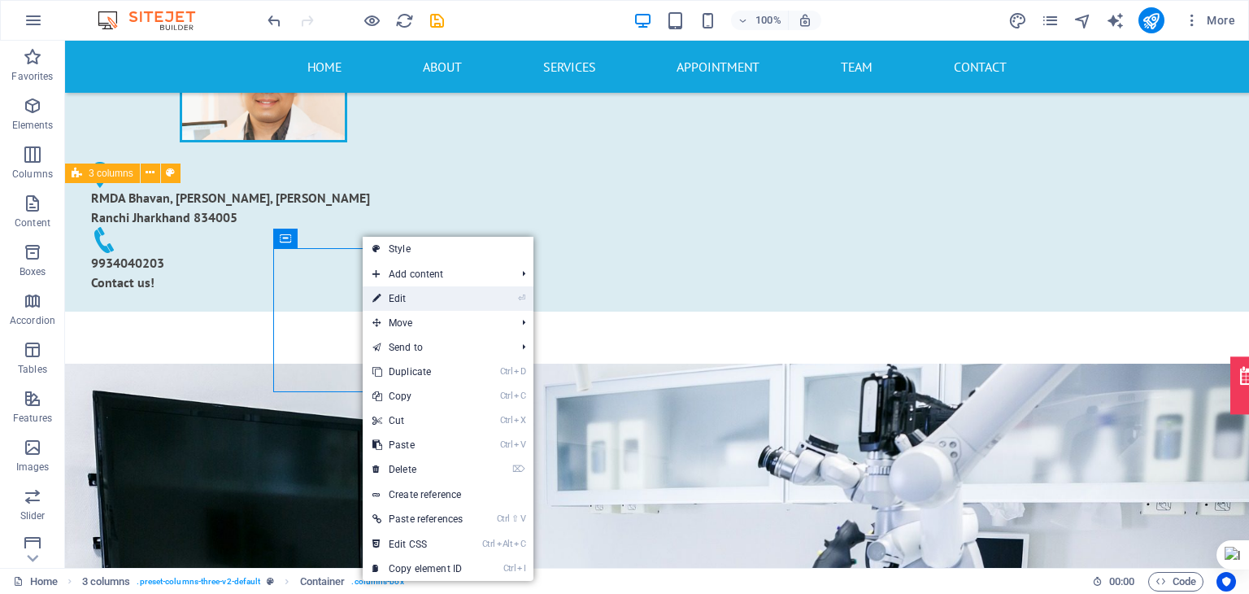
click at [386, 298] on link "⏎ Edit" at bounding box center [418, 298] width 110 height 24
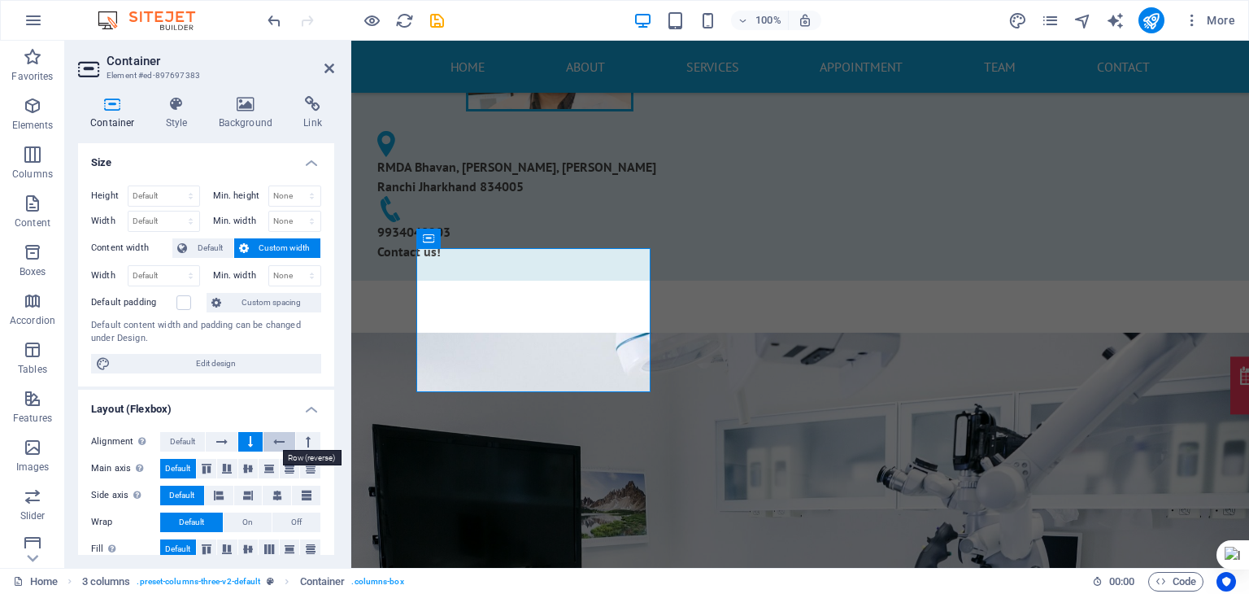
click at [283, 437] on button at bounding box center [278, 442] width 31 height 20
click at [297, 437] on button at bounding box center [308, 442] width 24 height 20
click at [270, 438] on button at bounding box center [278, 442] width 31 height 20
click at [249, 463] on icon at bounding box center [248, 469] width 10 height 20
click at [274, 465] on button at bounding box center [269, 469] width 20 height 20
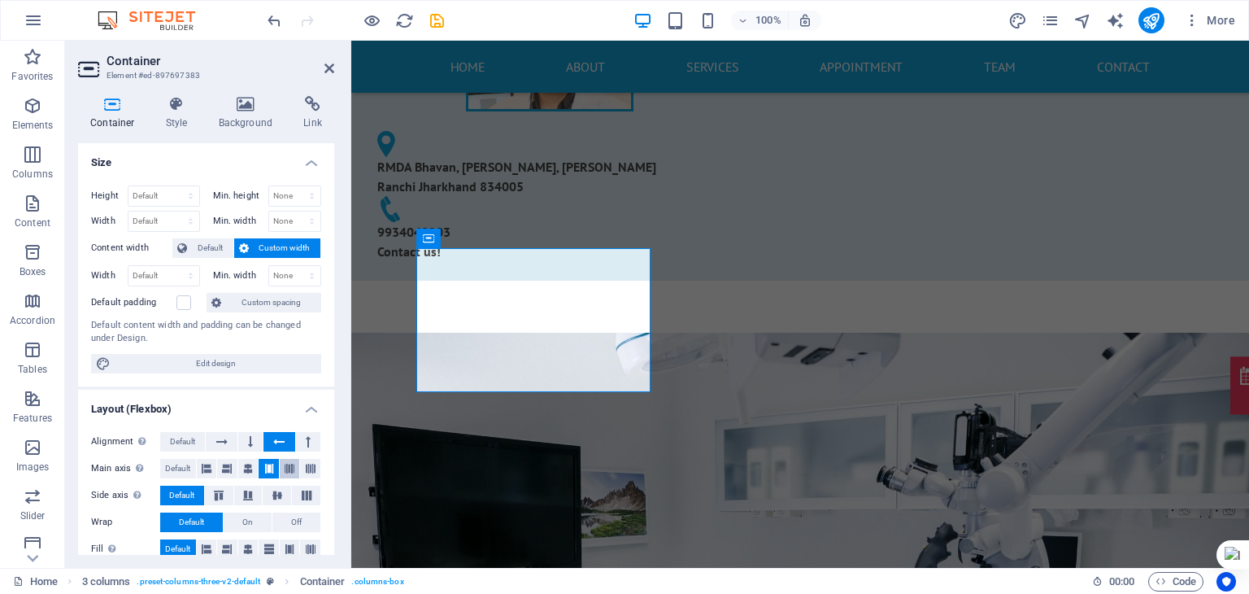
click at [280, 465] on button at bounding box center [290, 469] width 20 height 20
click at [211, 467] on button at bounding box center [207, 469] width 20 height 20
click at [172, 463] on span "Default" at bounding box center [177, 469] width 25 height 20
click at [208, 488] on button at bounding box center [219, 495] width 28 height 20
click at [238, 490] on icon at bounding box center [248, 495] width 20 height 10
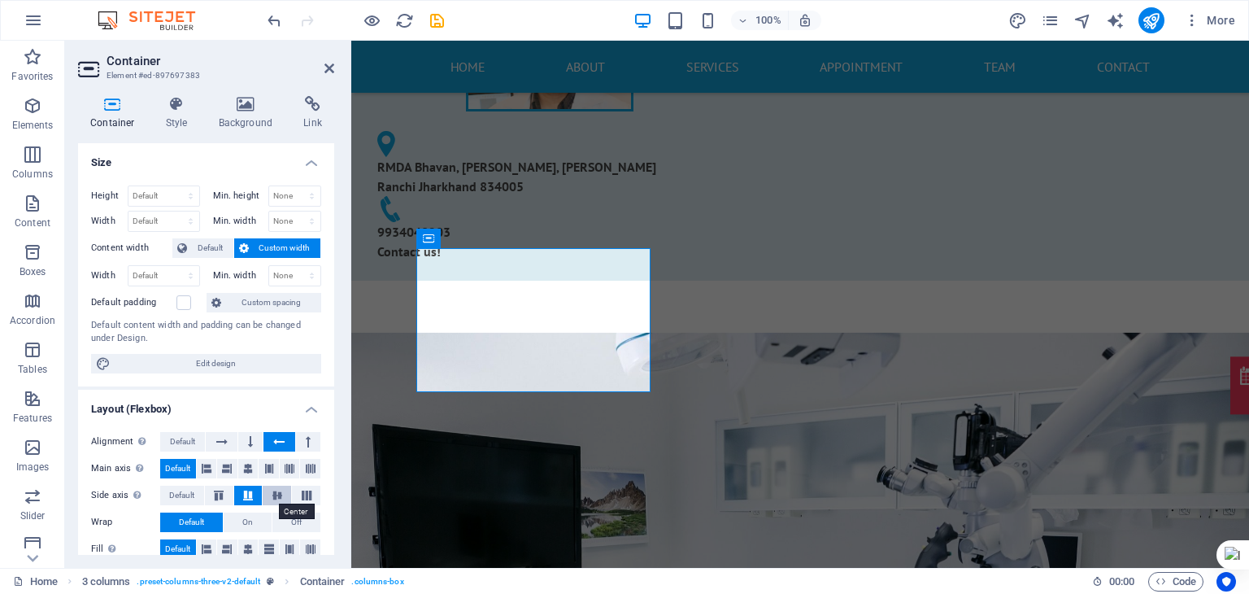
click at [282, 486] on button at bounding box center [277, 495] width 28 height 20
click at [293, 486] on button at bounding box center [306, 495] width 28 height 20
click at [163, 485] on button "Default" at bounding box center [182, 495] width 44 height 20
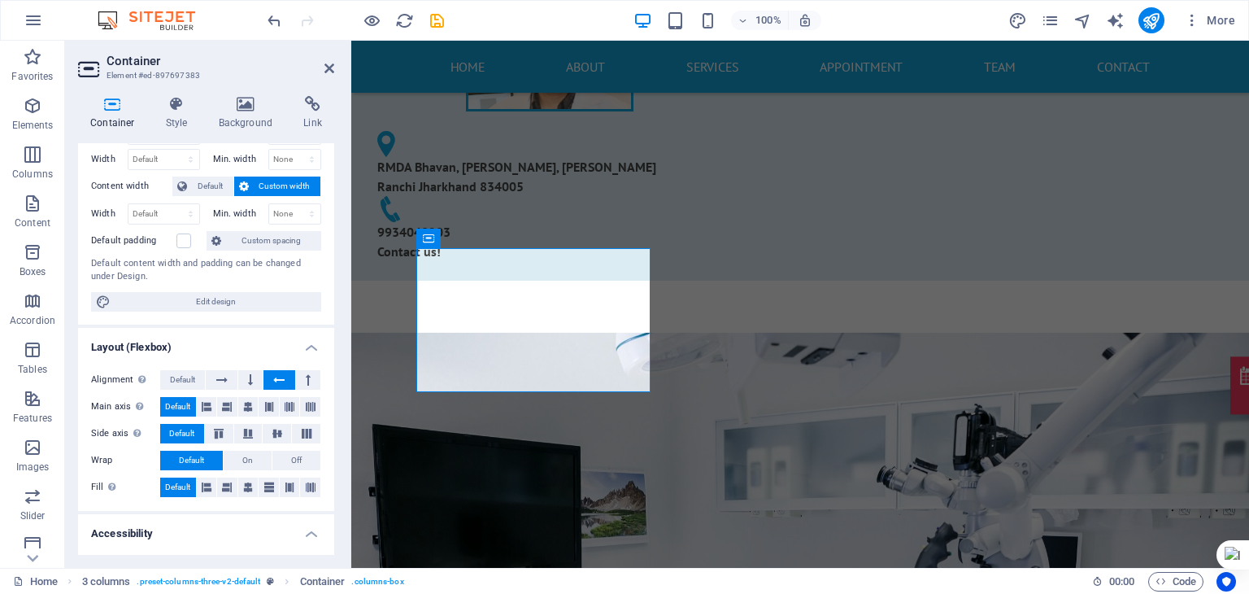
scroll to position [63, 0]
click at [202, 479] on icon at bounding box center [207, 486] width 10 height 20
click at [217, 479] on button at bounding box center [227, 486] width 20 height 20
click at [248, 478] on icon at bounding box center [248, 486] width 10 height 20
click at [264, 476] on icon at bounding box center [269, 486] width 10 height 20
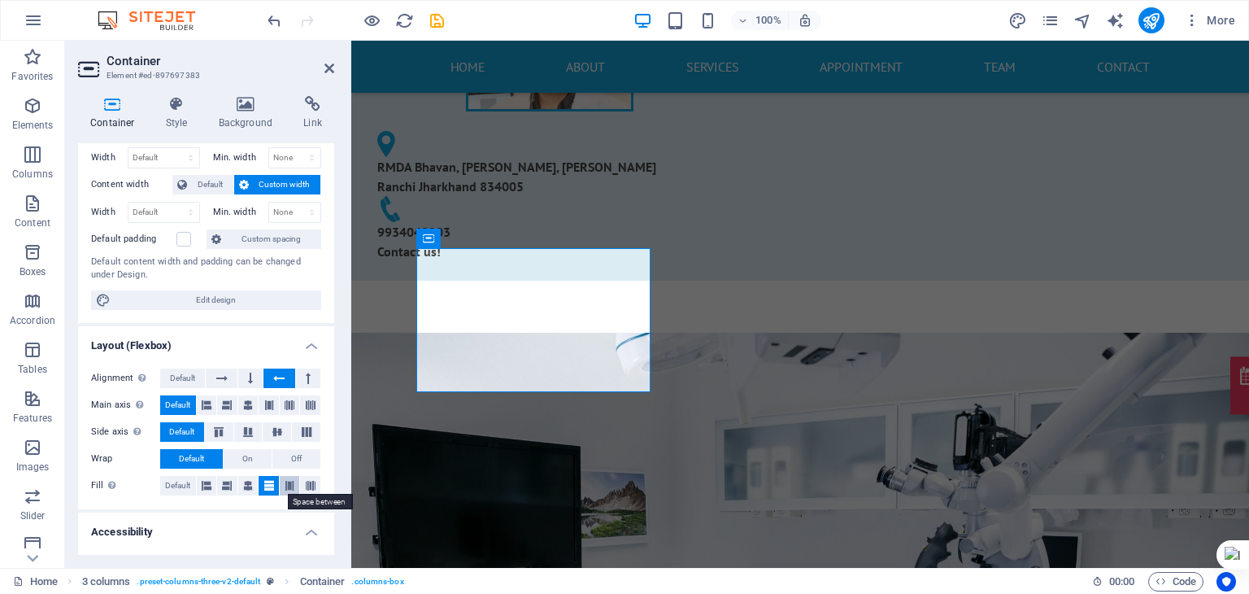
click at [294, 477] on button at bounding box center [290, 486] width 20 height 20
click at [306, 477] on icon at bounding box center [311, 486] width 10 height 20
click at [179, 480] on span "Default" at bounding box center [177, 486] width 25 height 20
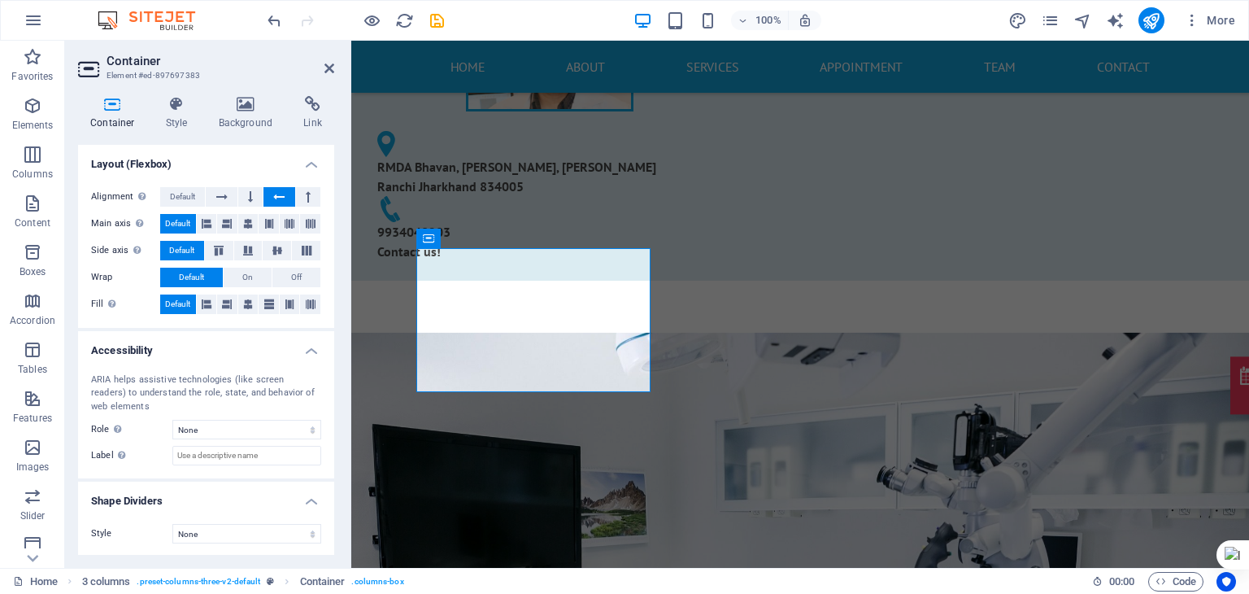
scroll to position [0, 0]
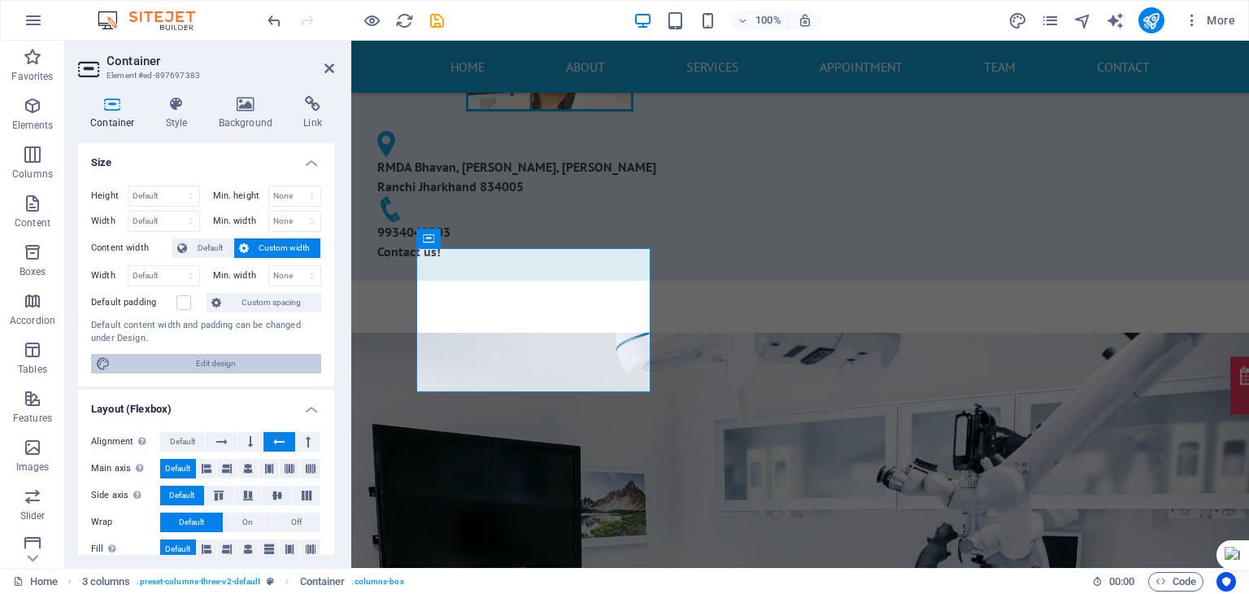
click at [190, 368] on span "Edit design" at bounding box center [215, 364] width 201 height 20
select select "rem"
select select "ease-in-out"
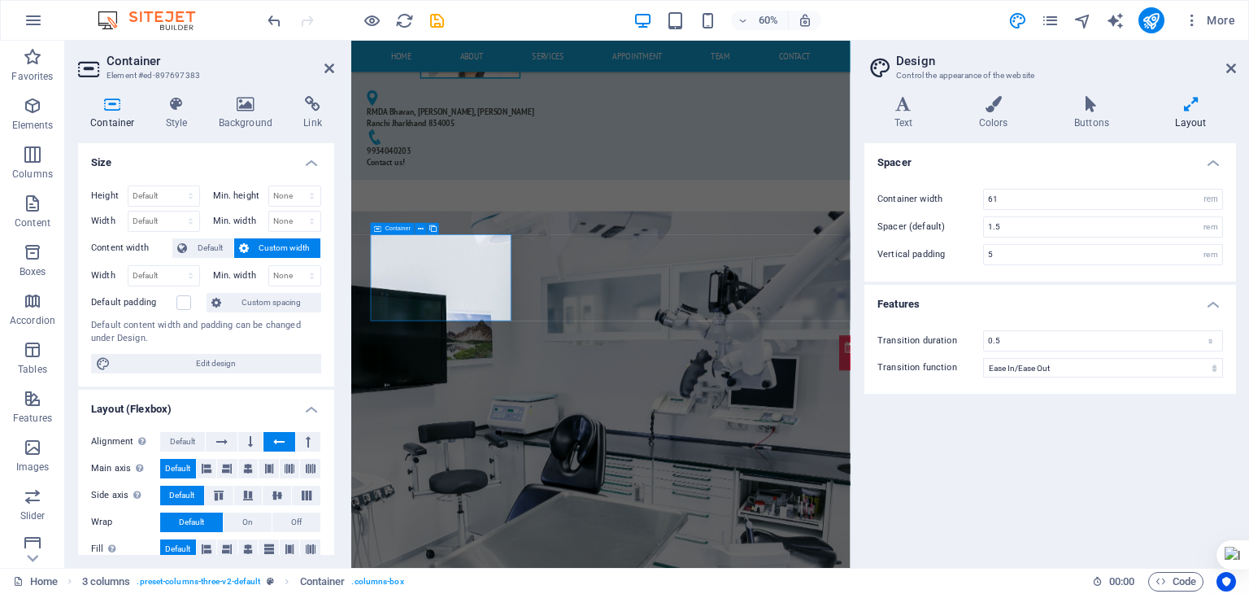
click at [1228, 59] on h2 "Design" at bounding box center [1066, 61] width 340 height 15
click at [1242, 66] on aside "Design Control the appearance of the website Variants Text Colors Buttons Layou…" at bounding box center [1049, 304] width 398 height 527
click at [1233, 70] on icon at bounding box center [1231, 68] width 10 height 13
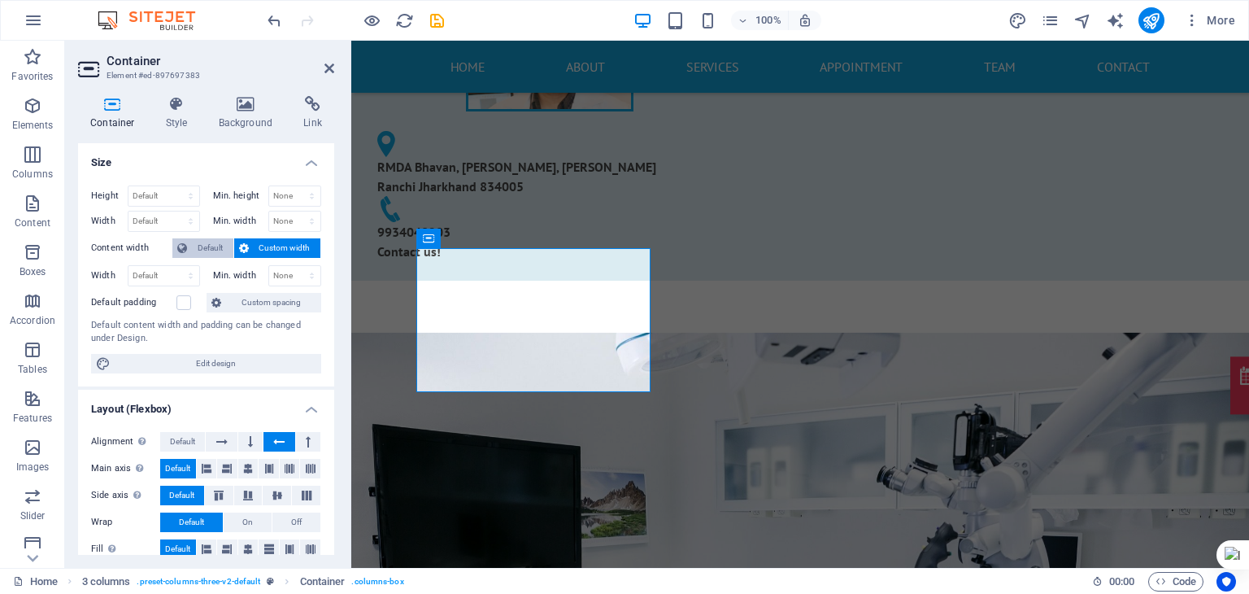
click at [215, 239] on span "Default" at bounding box center [210, 248] width 37 height 20
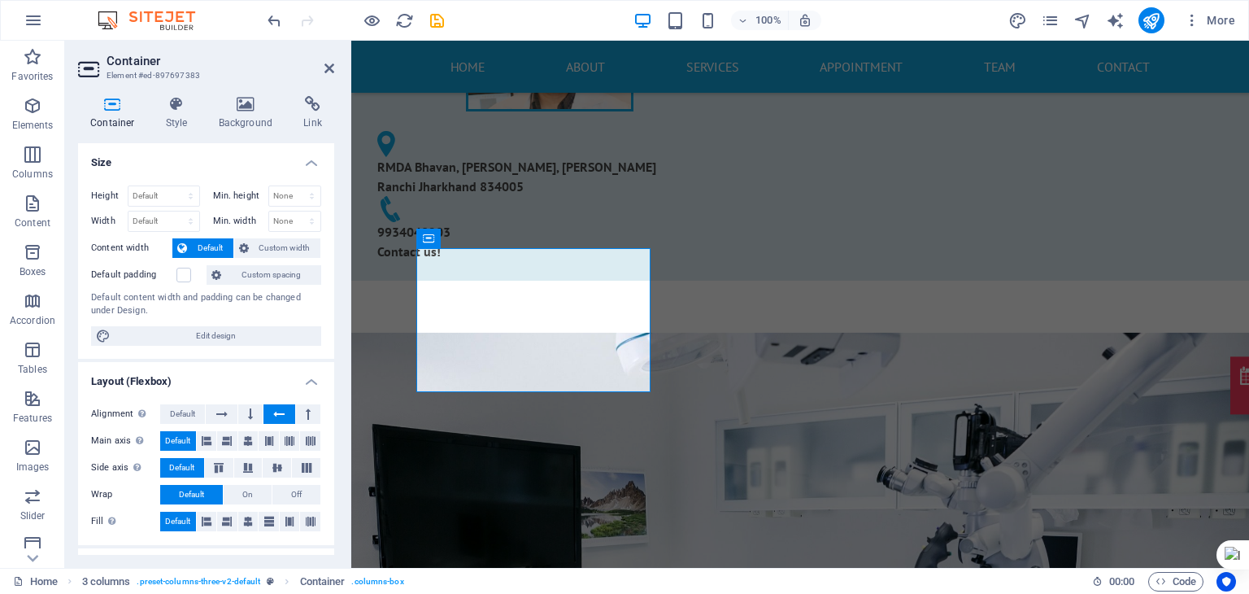
click at [254, 236] on div "Height Default px rem % vh vw Min. height None px rem % vh vw Width Default px …" at bounding box center [206, 265] width 256 height 186
click at [260, 246] on span "Custom width" at bounding box center [285, 248] width 63 height 20
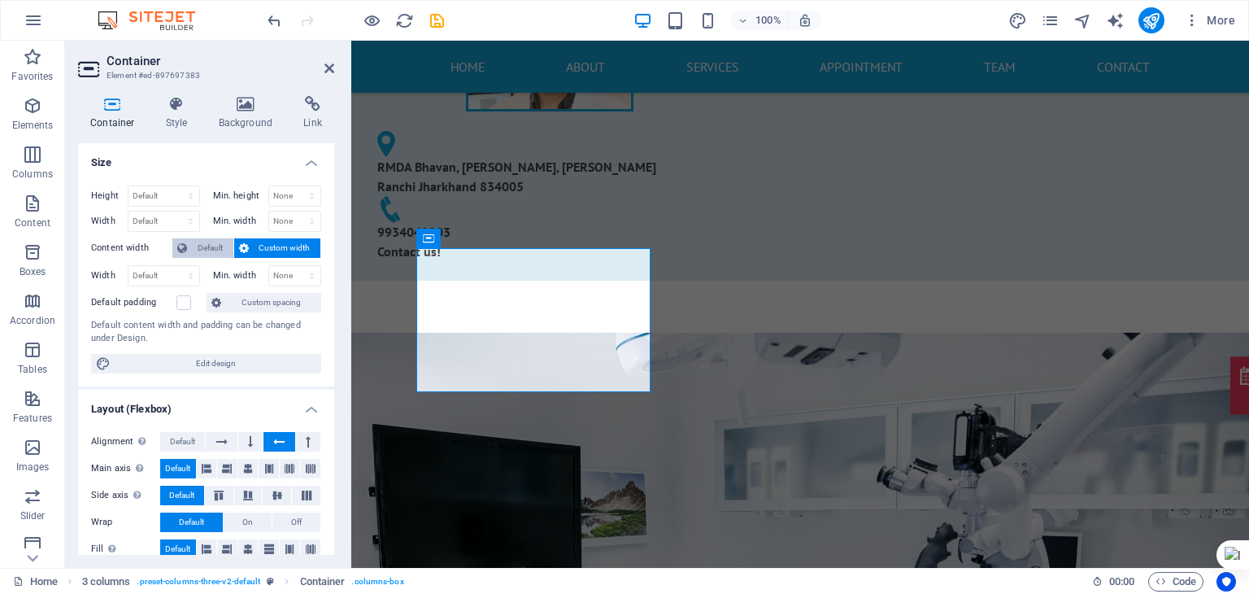
click at [180, 253] on icon at bounding box center [182, 248] width 10 height 20
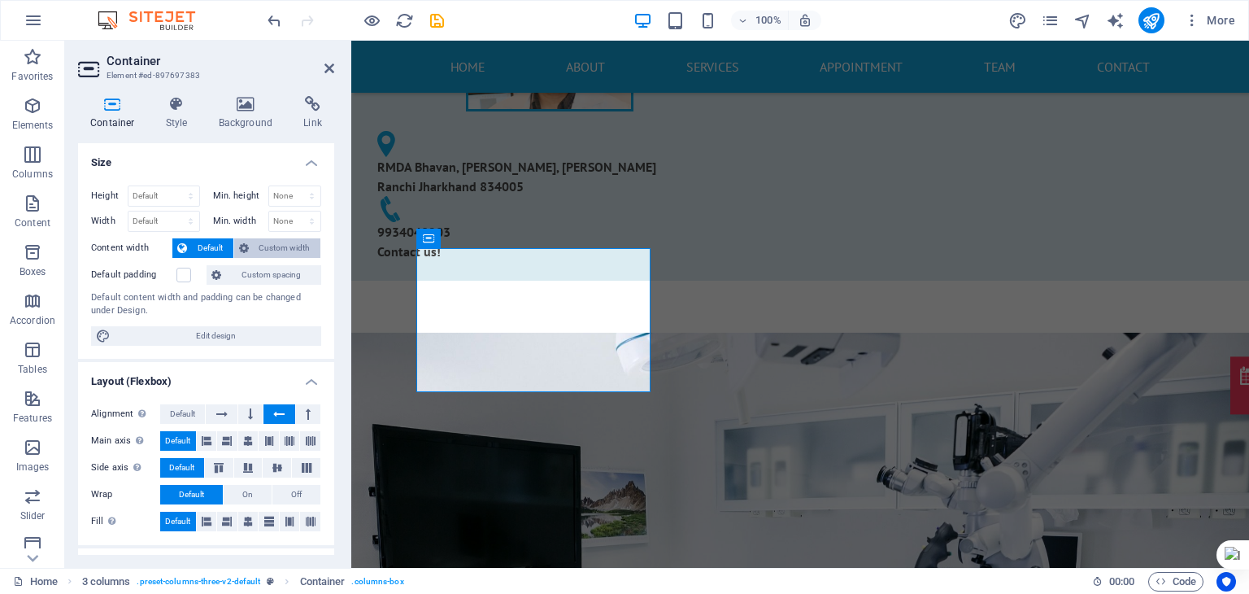
click at [257, 242] on span "Custom width" at bounding box center [285, 248] width 63 height 20
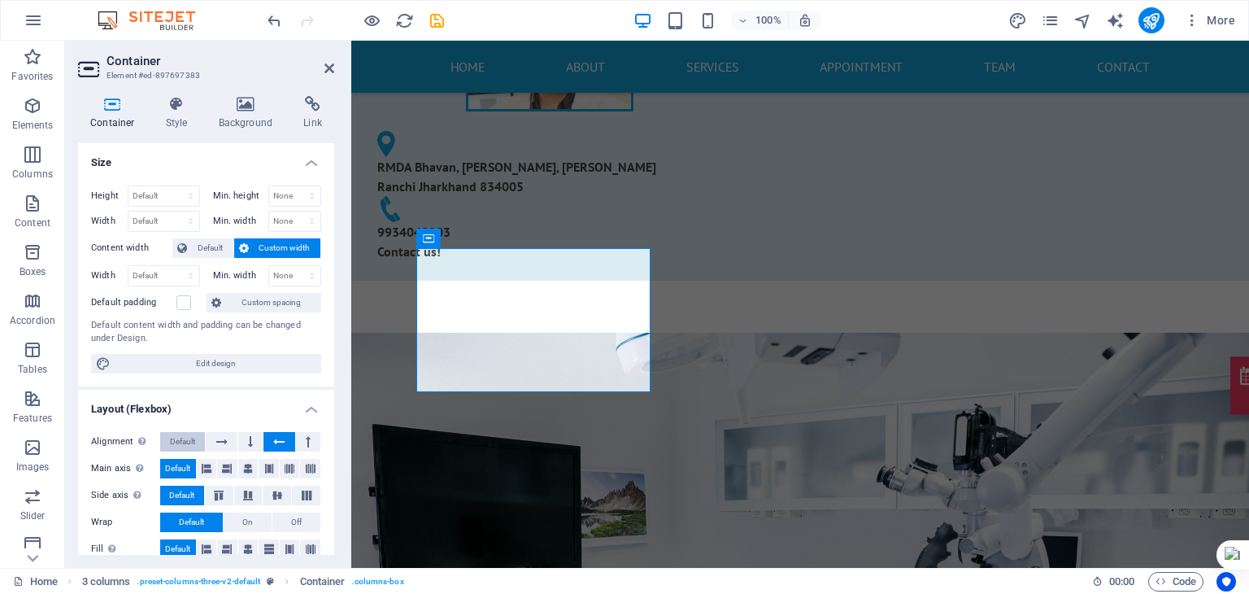
click at [180, 434] on span "Default" at bounding box center [182, 442] width 25 height 20
click at [207, 244] on span "Default" at bounding box center [210, 248] width 37 height 20
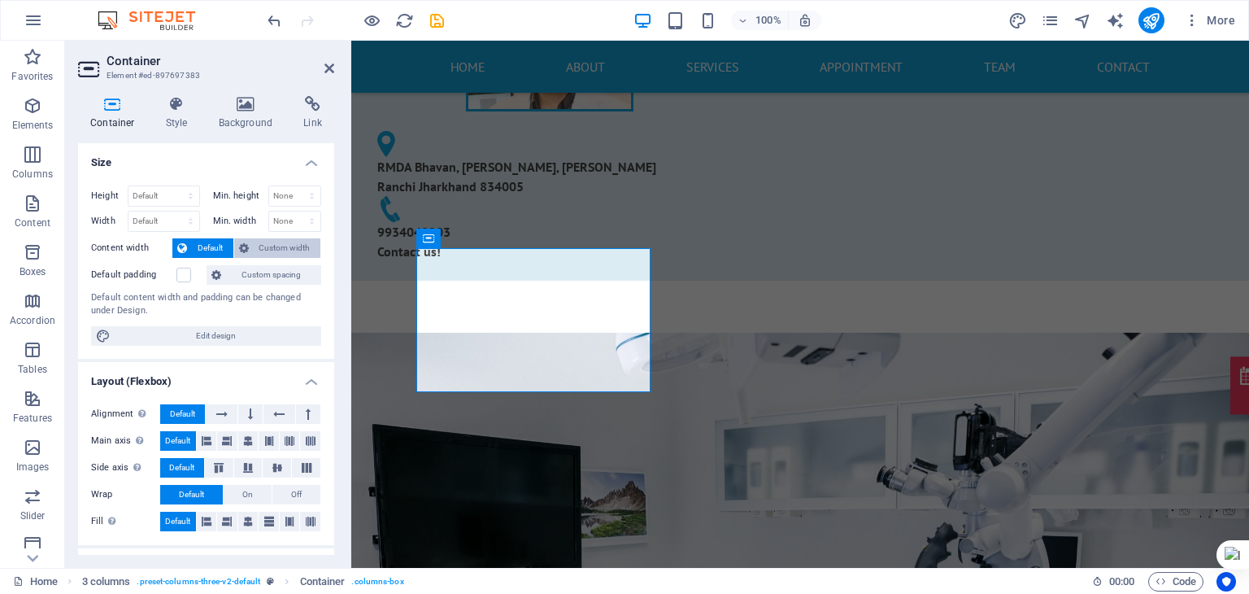
click at [276, 248] on span "Custom width" at bounding box center [285, 248] width 63 height 20
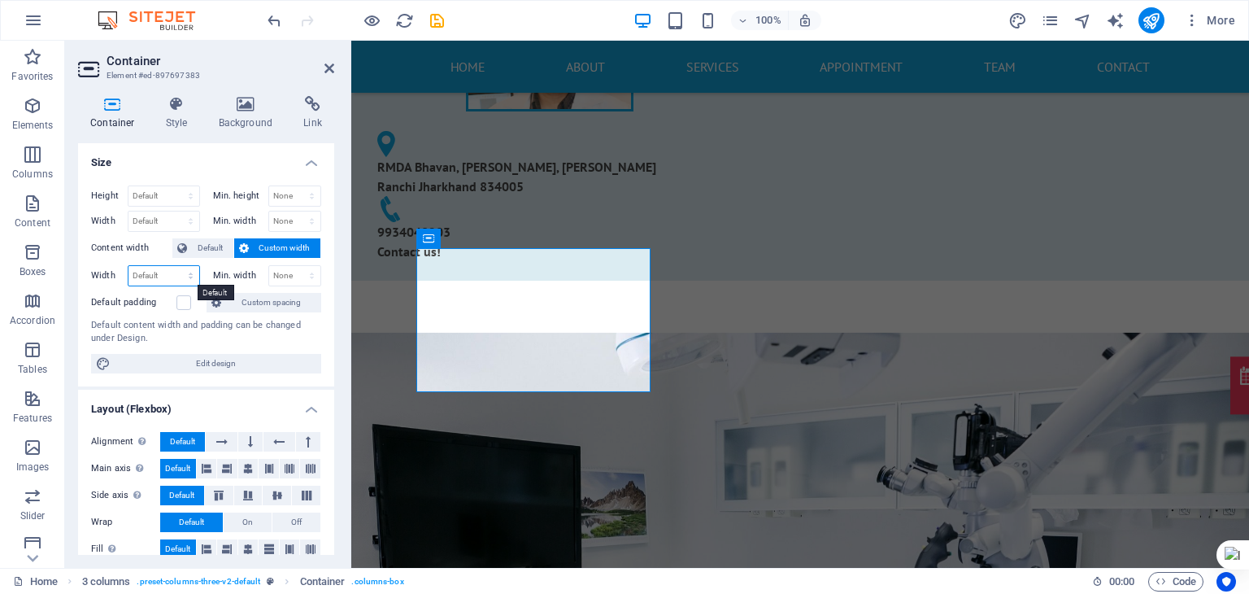
click at [169, 271] on select "Default px rem % em vh vw" at bounding box center [163, 276] width 71 height 20
select select "px"
click at [174, 266] on select "Default px rem % em vh vw" at bounding box center [163, 276] width 71 height 20
type input "1"
click at [194, 271] on select "Default px rem % em vh vw" at bounding box center [187, 276] width 23 height 20
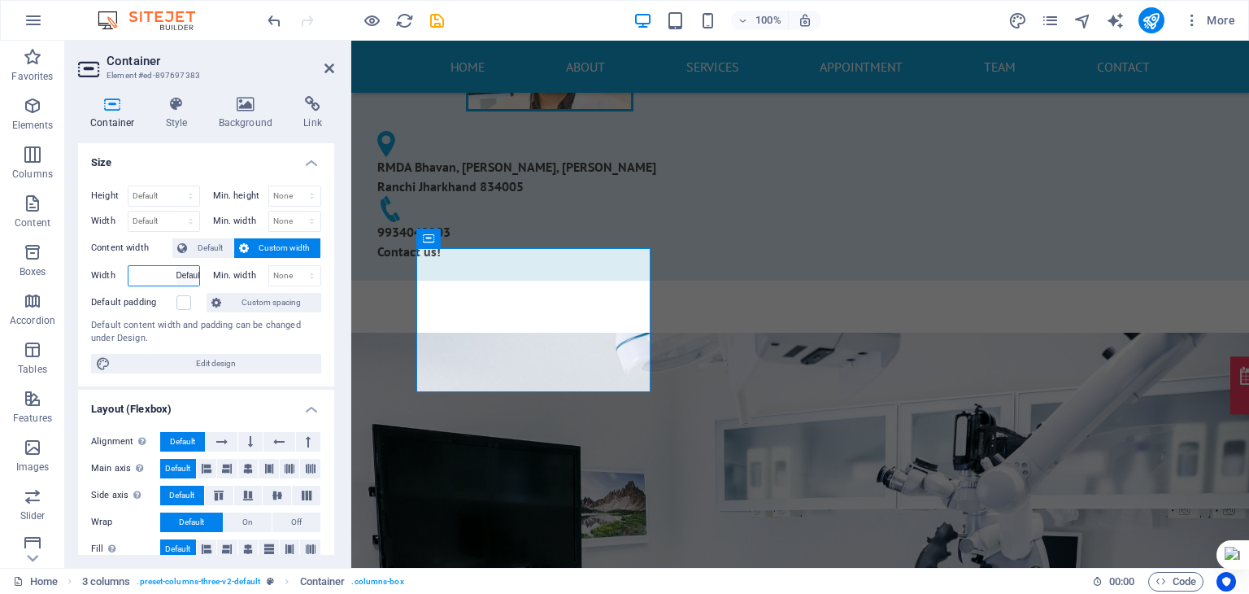
click at [176, 266] on select "Default px rem % em vh vw" at bounding box center [187, 276] width 23 height 20
select select "DISABLED_OPTION_VALUE"
click at [277, 269] on select "None px rem % vh vw" at bounding box center [295, 276] width 52 height 20
select select "px"
click at [294, 266] on select "None px rem % vh vw" at bounding box center [295, 276] width 52 height 20
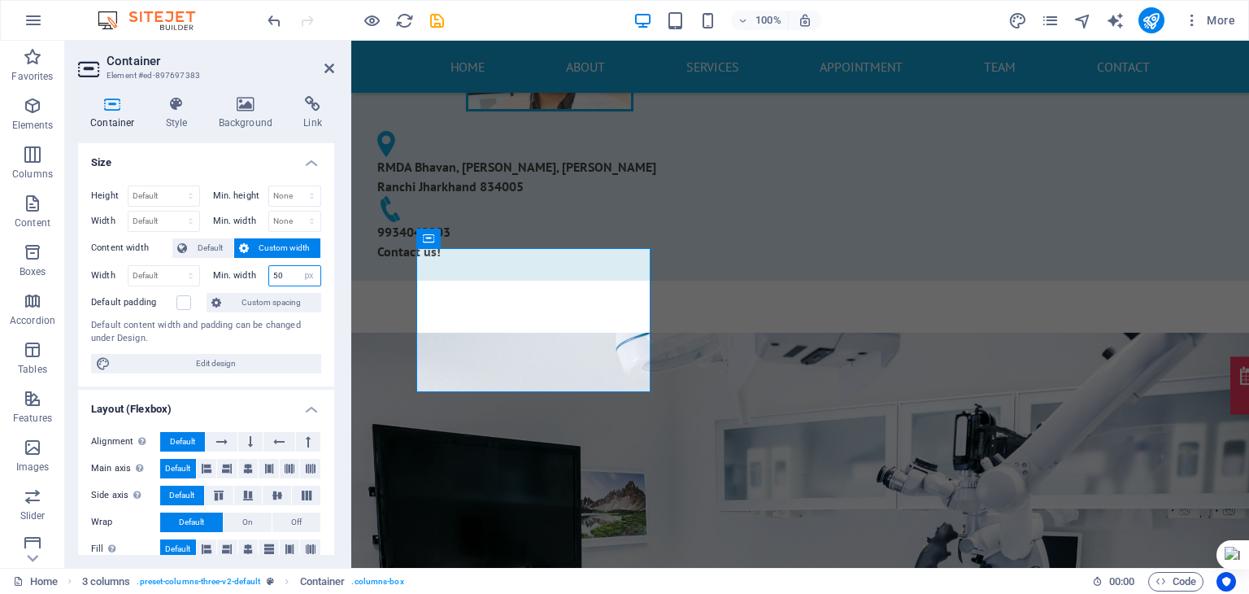
type input "5"
click at [304, 278] on select "None px rem % vh vw" at bounding box center [309, 276] width 23 height 20
click at [298, 266] on select "None px rem % vh vw" at bounding box center [309, 276] width 23 height 20
select select "DISABLED_OPTION_VALUE"
click at [182, 299] on label at bounding box center [183, 302] width 15 height 15
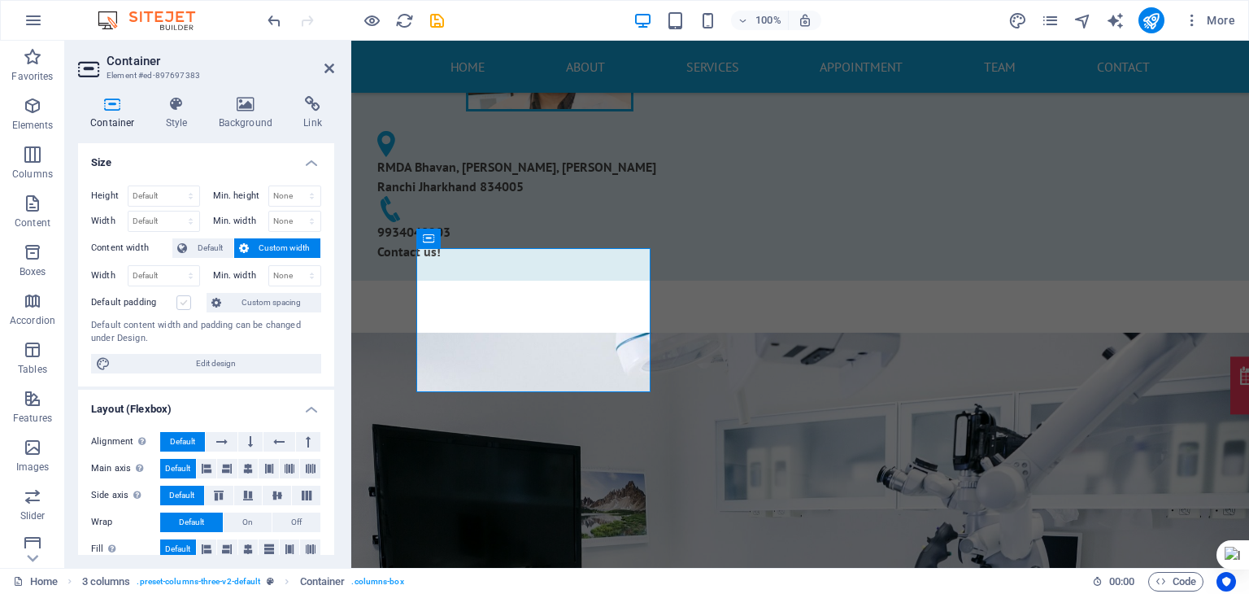
click at [0, 0] on input "Default padding" at bounding box center [0, 0] width 0 height 0
click at [182, 299] on label at bounding box center [183, 302] width 15 height 15
click at [0, 0] on input "Default padding" at bounding box center [0, 0] width 0 height 0
click at [267, 293] on span "Custom spacing" at bounding box center [271, 303] width 90 height 20
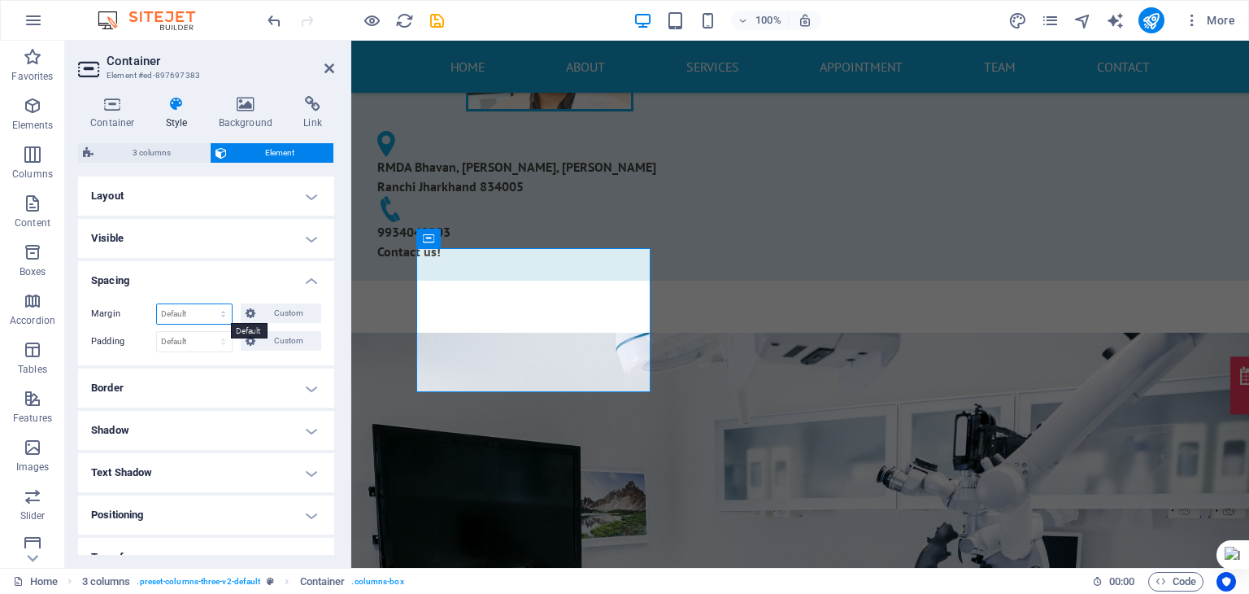
click at [204, 311] on select "Default auto px % rem vw vh Custom" at bounding box center [194, 314] width 75 height 20
click at [213, 214] on h4 "Layout" at bounding box center [206, 195] width 256 height 39
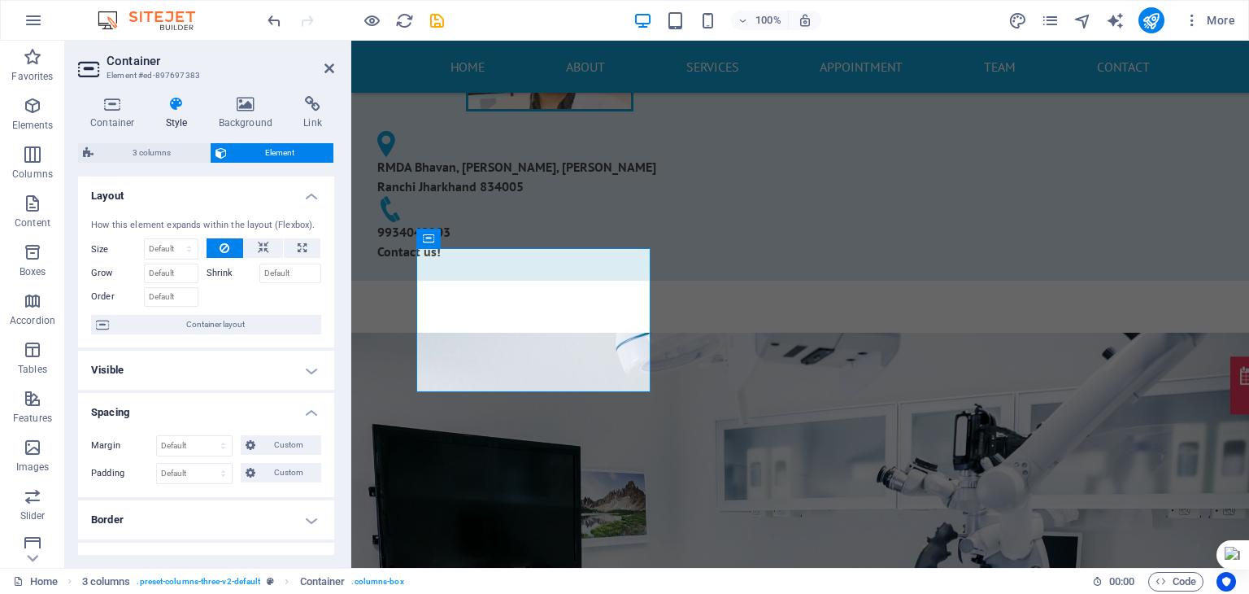
click at [274, 210] on div "How this element expands within the layout (Flexbox). Size Default auto px % 1/…" at bounding box center [206, 277] width 256 height 142
click at [269, 210] on div "How this element expands within the layout (Flexbox). Size Default auto px % 1/…" at bounding box center [206, 277] width 256 height 142
click at [312, 196] on h4 "Layout" at bounding box center [206, 190] width 256 height 29
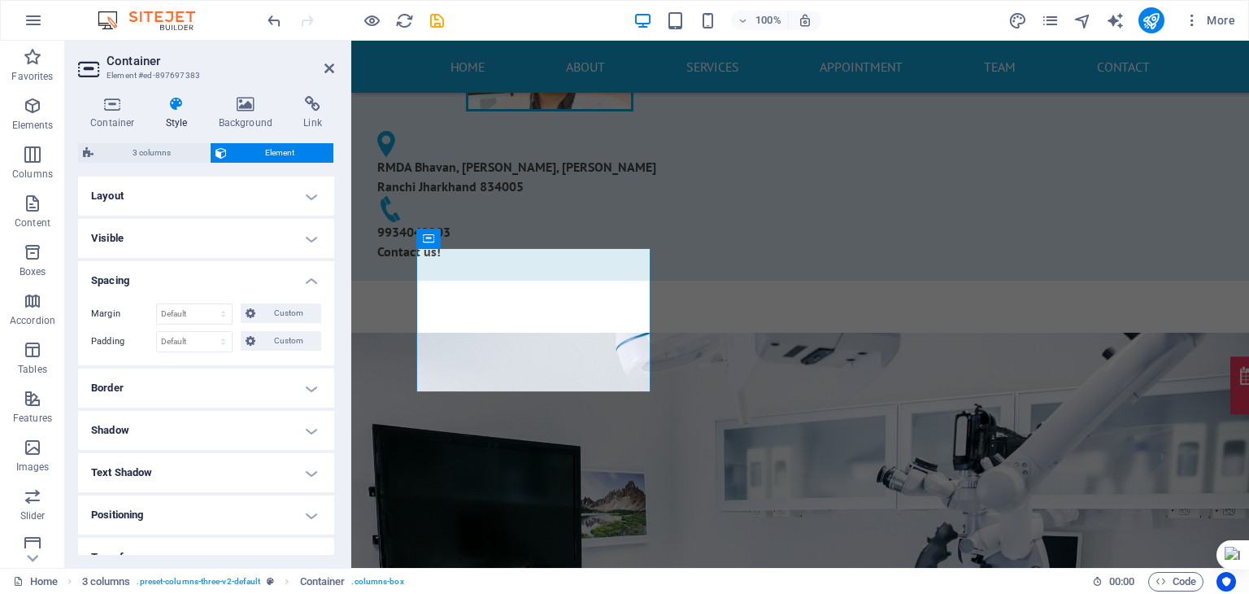
click at [300, 284] on h4 "Spacing" at bounding box center [206, 275] width 256 height 29
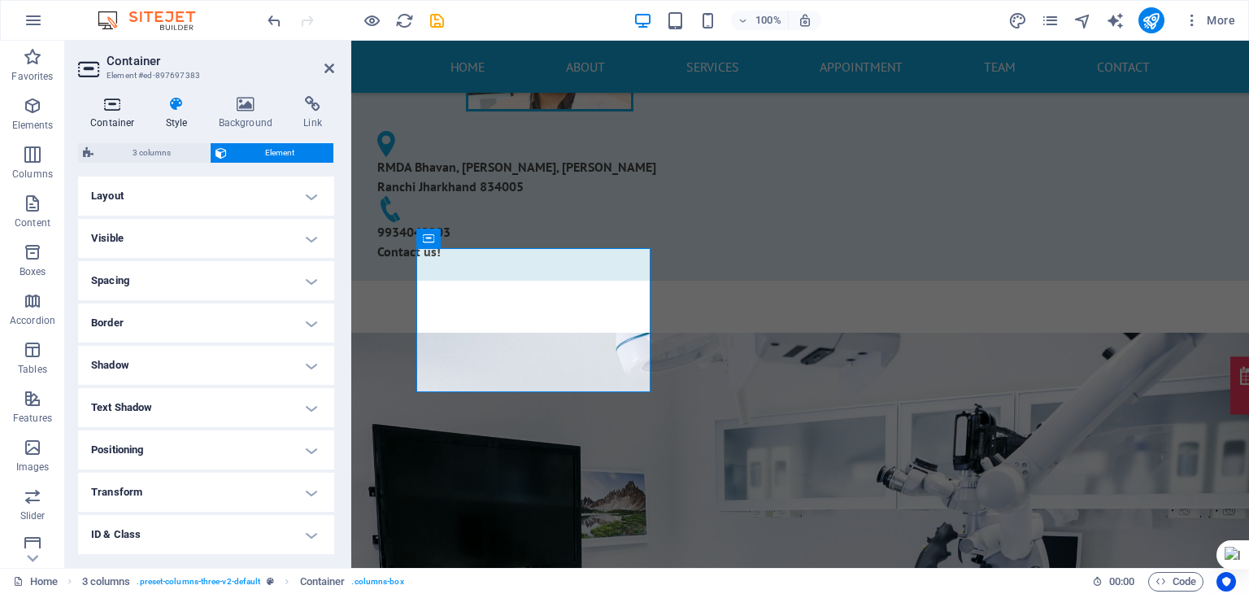
click at [103, 96] on icon at bounding box center [112, 104] width 69 height 16
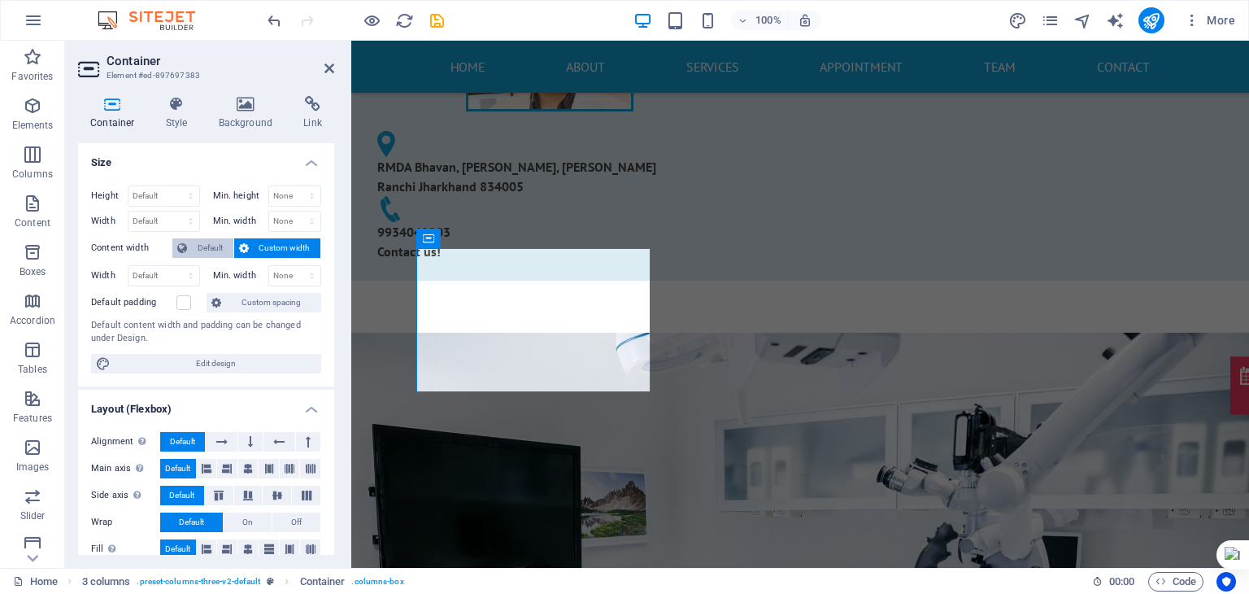
click at [208, 242] on span "Default" at bounding box center [210, 248] width 37 height 20
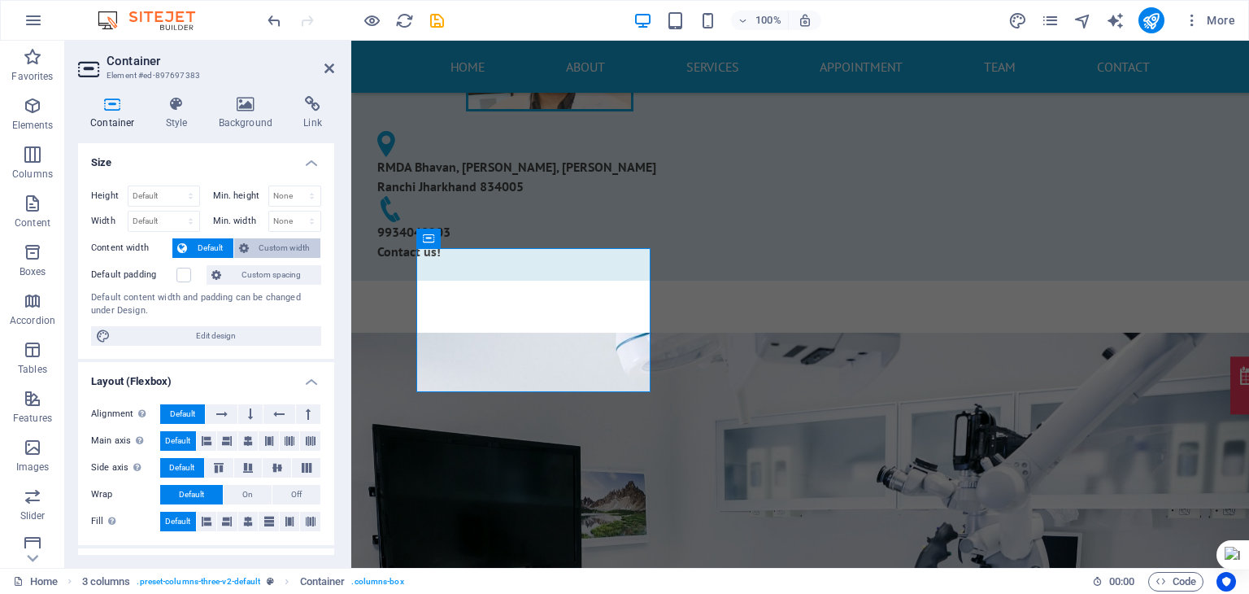
click at [270, 246] on span "Custom width" at bounding box center [285, 248] width 63 height 20
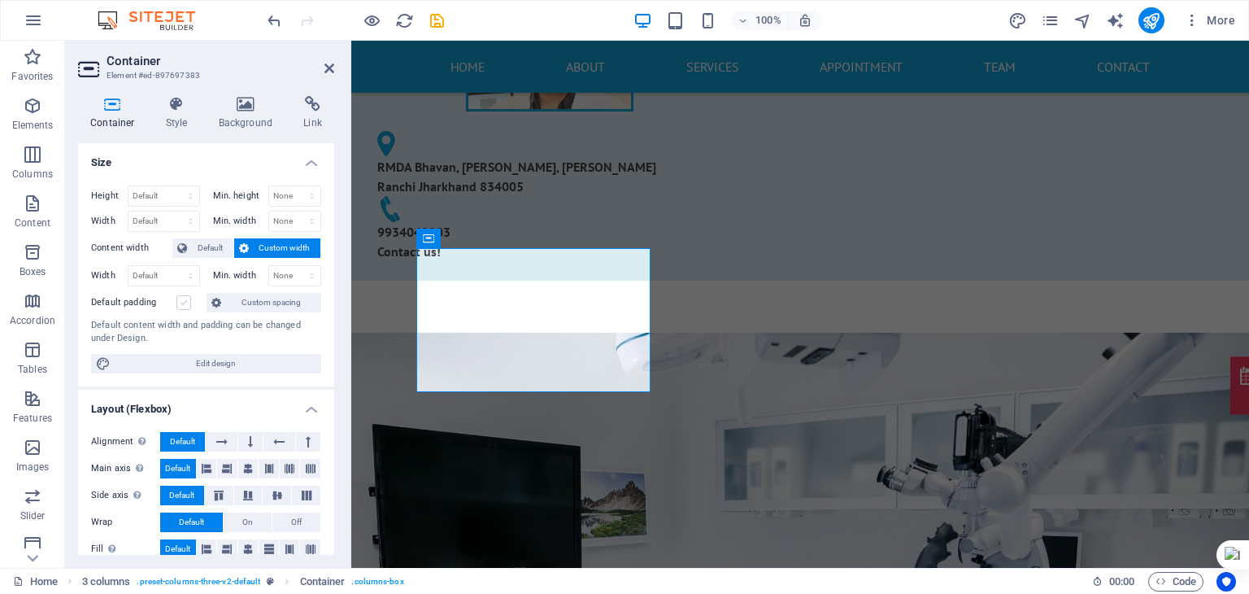
click at [188, 300] on label at bounding box center [183, 302] width 15 height 15
click at [0, 0] on input "Default padding" at bounding box center [0, 0] width 0 height 0
click at [188, 300] on label at bounding box center [183, 302] width 15 height 15
click at [0, 0] on input "Default padding" at bounding box center [0, 0] width 0 height 0
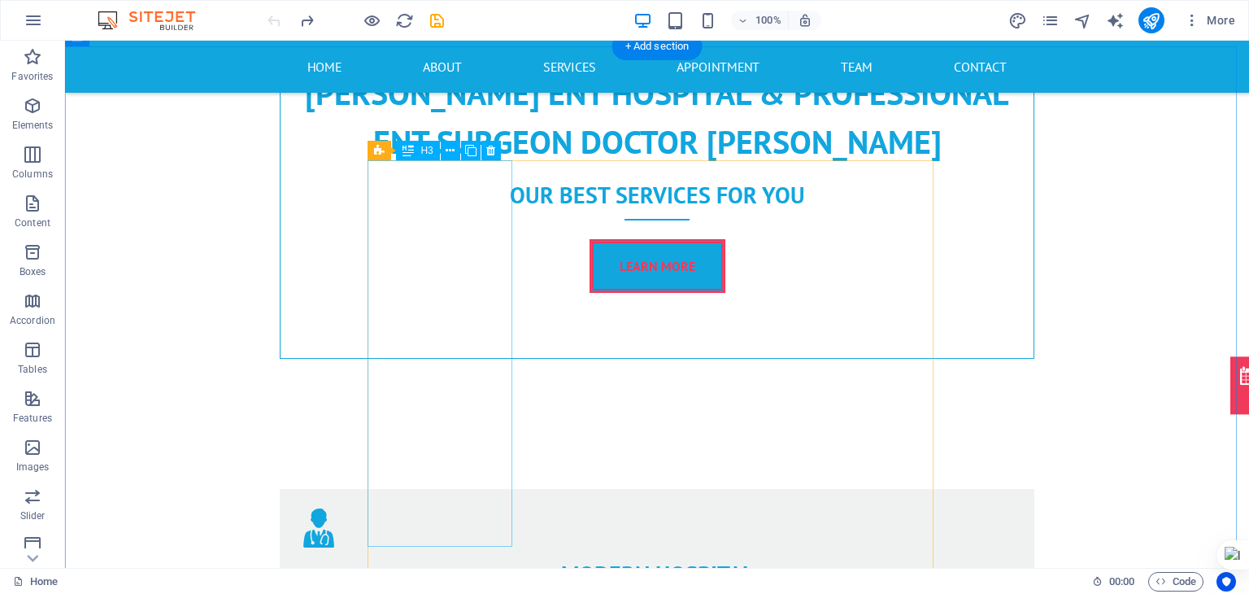
scroll to position [1681, 0]
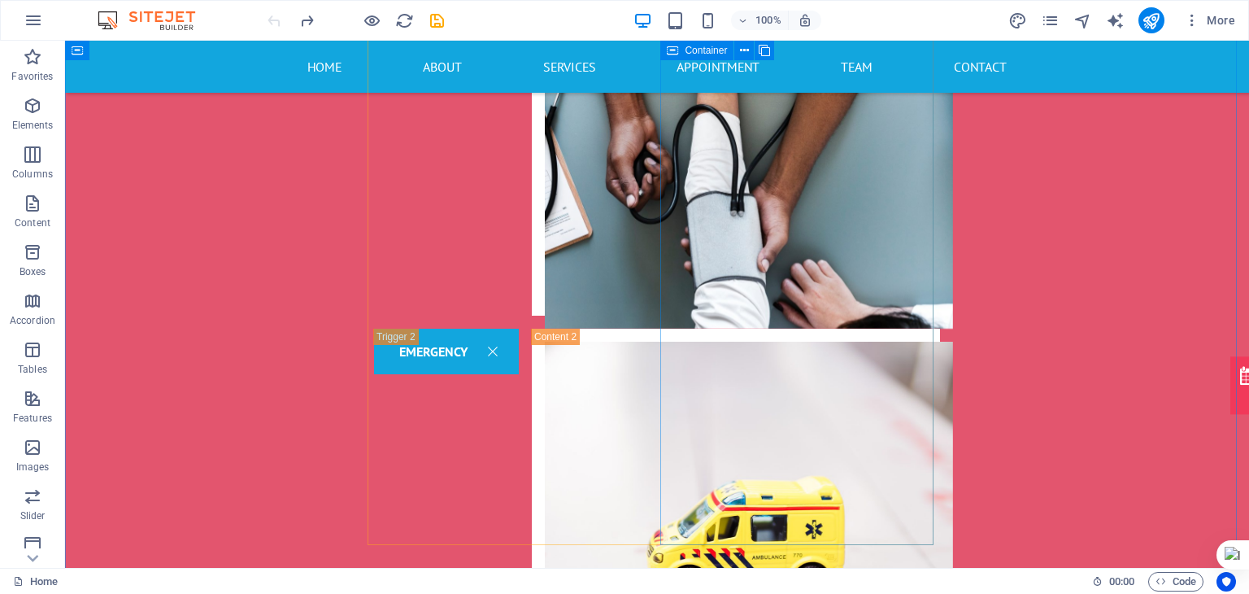
scroll to position [3594, 0]
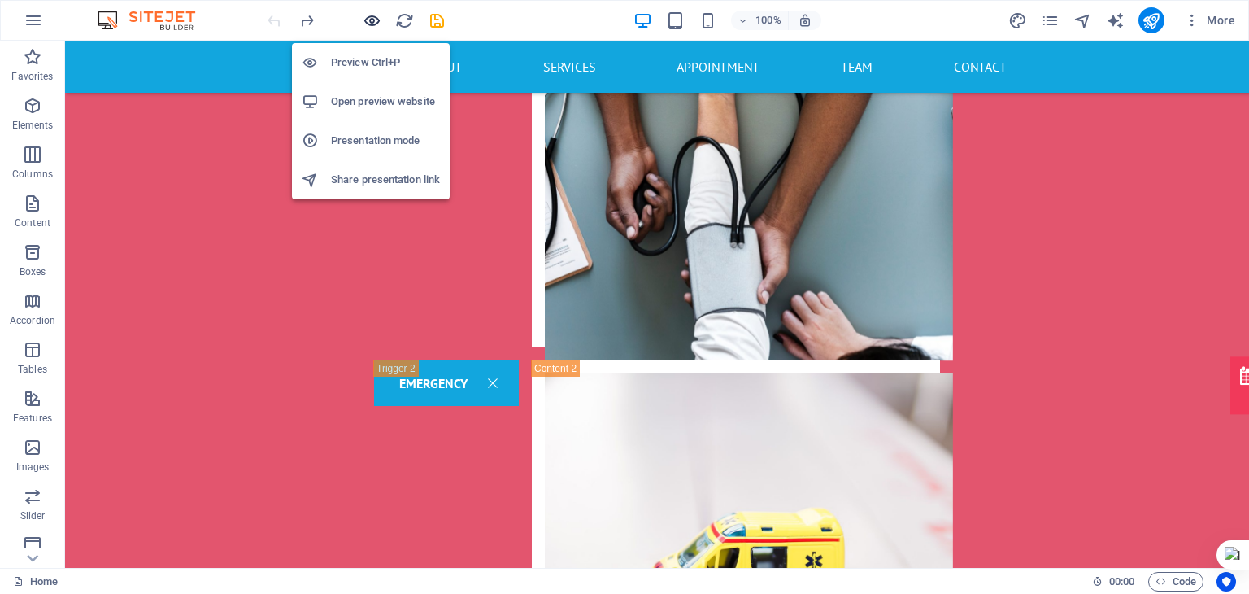
click at [376, 24] on icon "button" at bounding box center [372, 20] width 19 height 19
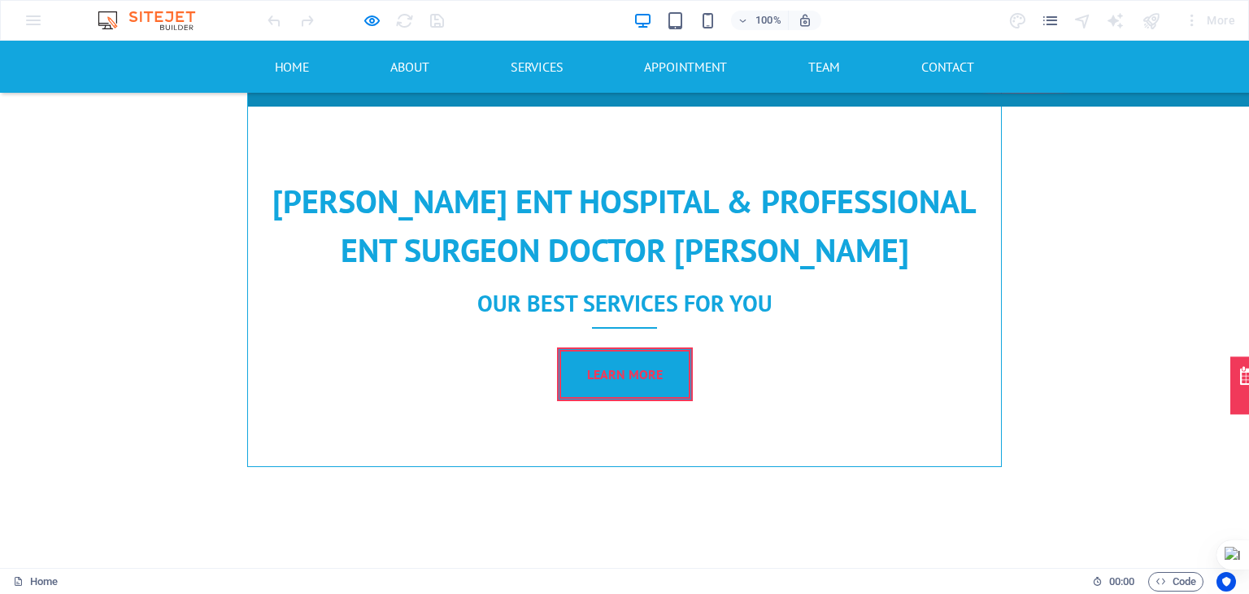
scroll to position [1582, 0]
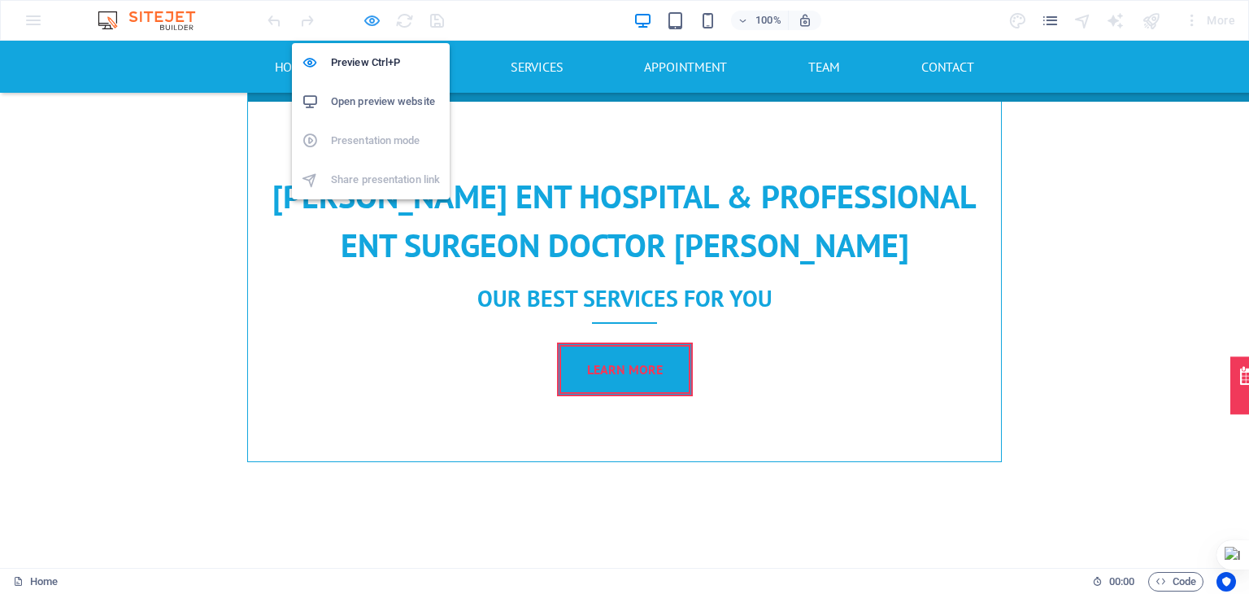
click at [371, 20] on icon "button" at bounding box center [372, 20] width 19 height 19
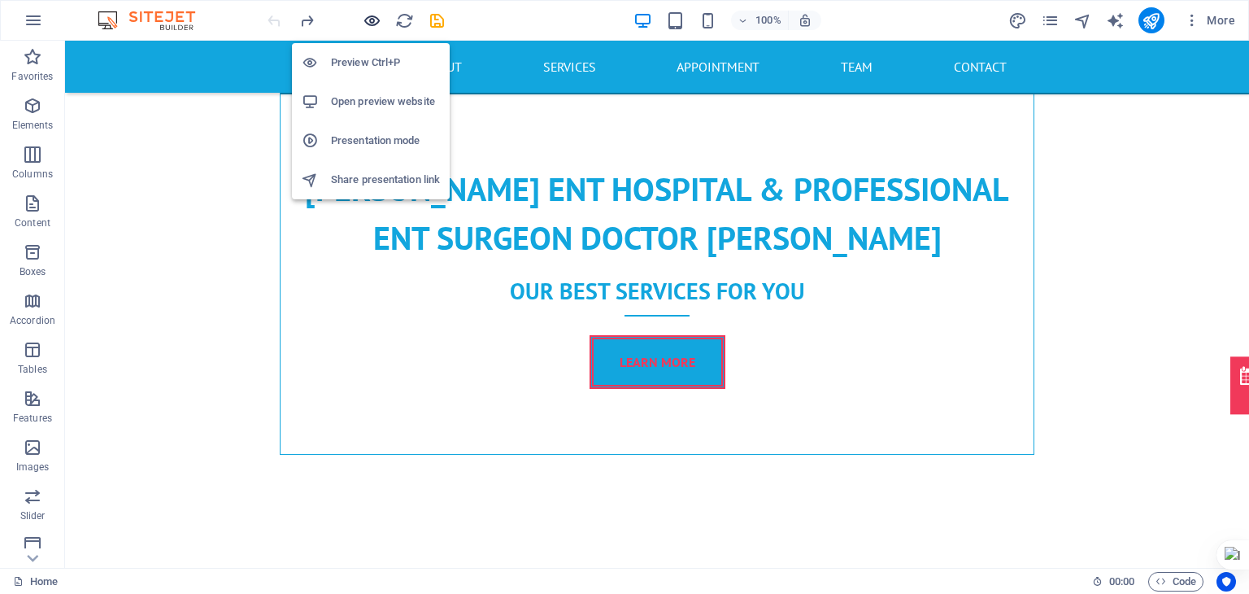
scroll to position [3005, 0]
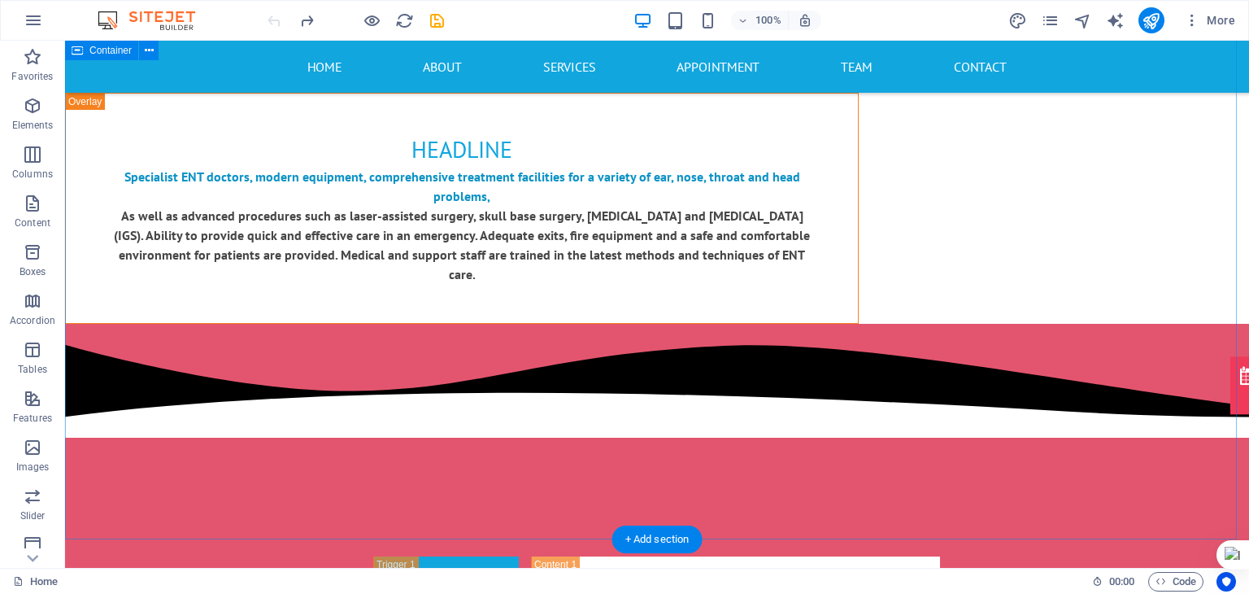
select select "multiple-waves"
select select "px"
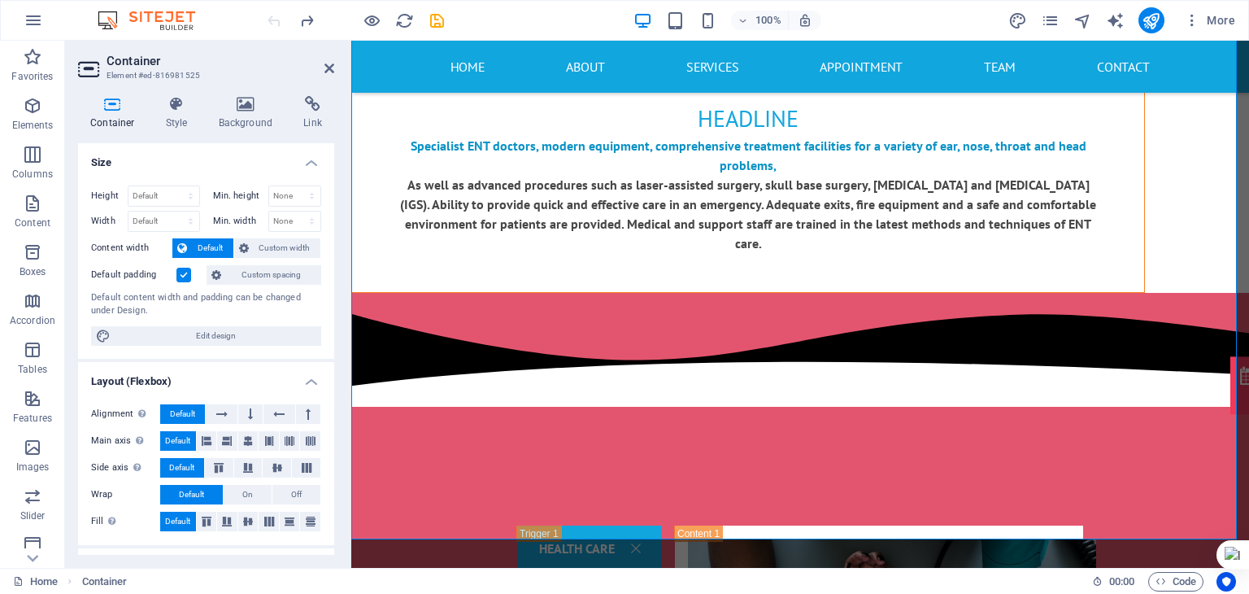
click at [257, 131] on div "Container Style Background Link Size Height Default px rem % vh vw Min. height …" at bounding box center [206, 325] width 256 height 459
click at [257, 123] on h4 "Background" at bounding box center [249, 113] width 85 height 34
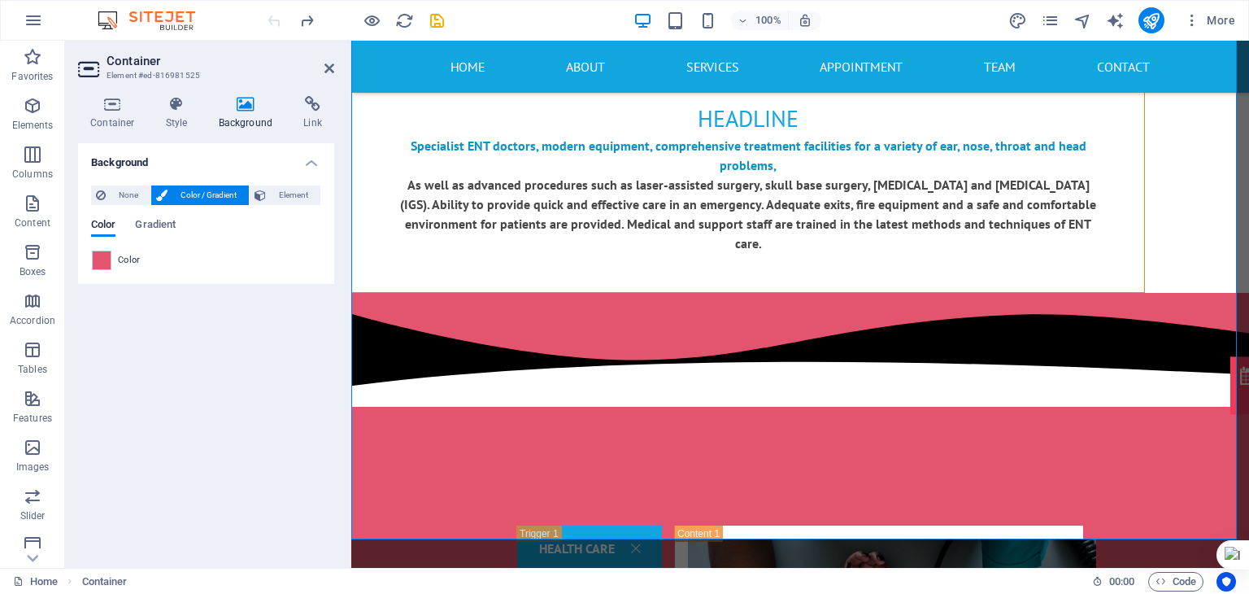
click at [90, 263] on div "None Color / Gradient Element Stretch background to full-width Color overlay Pl…" at bounding box center [206, 227] width 256 height 111
click at [93, 263] on span at bounding box center [102, 260] width 18 height 18
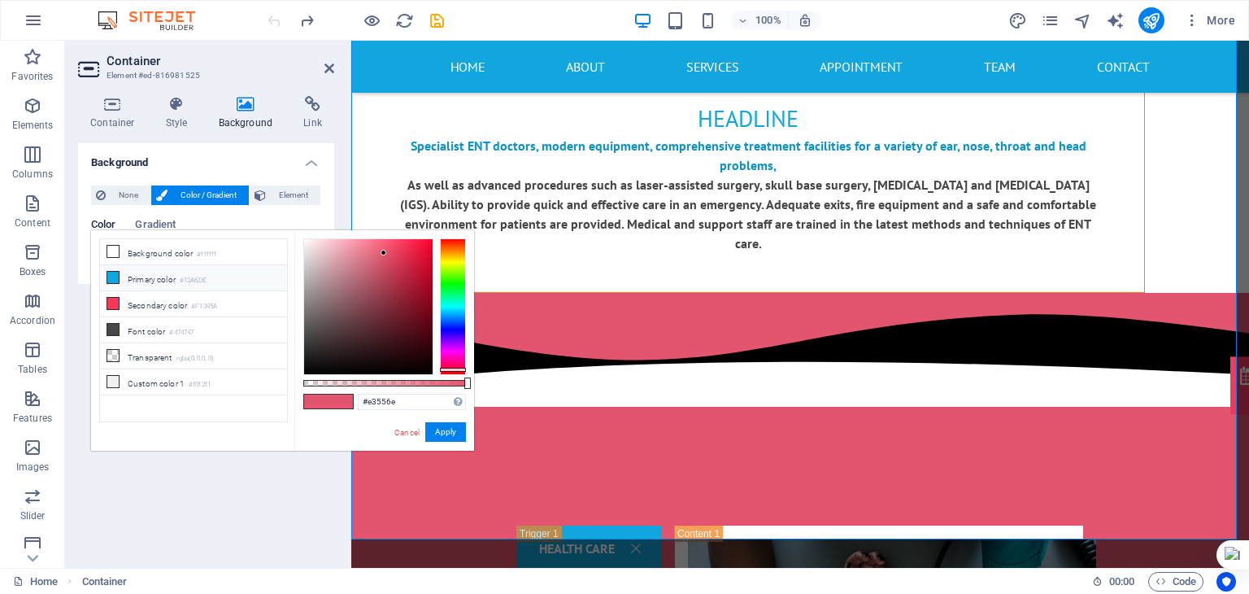
click at [153, 276] on li "Primary color #12A6DE" at bounding box center [193, 278] width 187 height 26
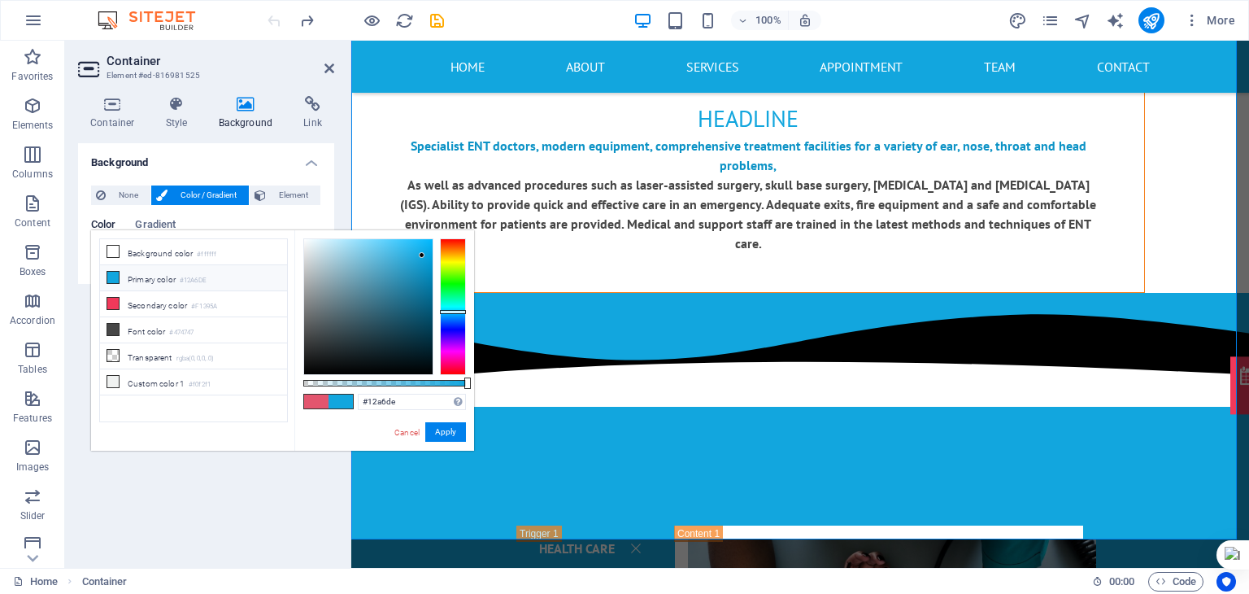
click at [338, 232] on div "#12a6de Supported formats #0852ed rgb(8, 82, 237) rgba(8, 82, 237, 90%) hsv(221…" at bounding box center [384, 458] width 180 height 456
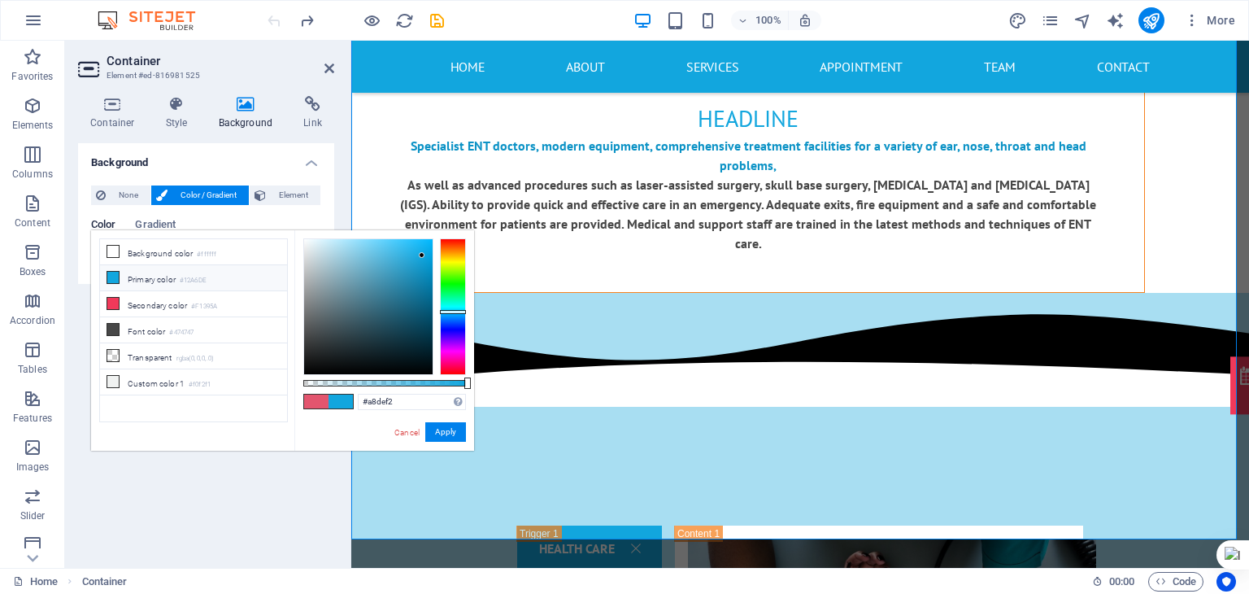
click at [342, 245] on div at bounding box center [368, 306] width 128 height 135
type input "#c8eaf7"
click at [328, 242] on div at bounding box center [368, 306] width 128 height 135
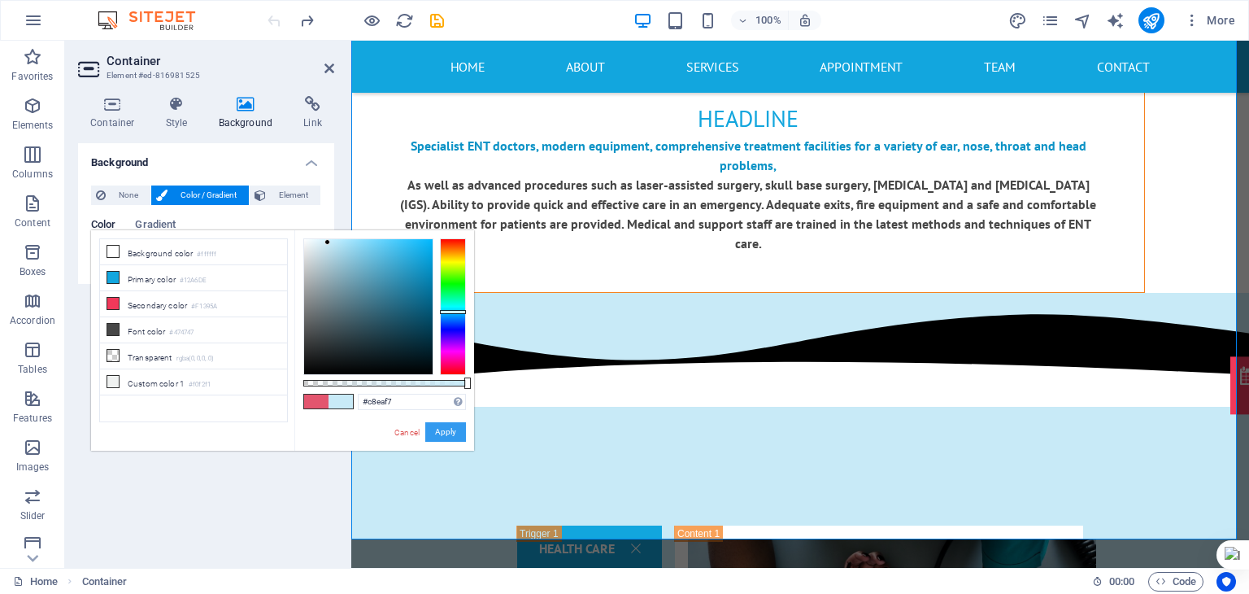
click at [442, 437] on button "Apply" at bounding box center [445, 432] width 41 height 20
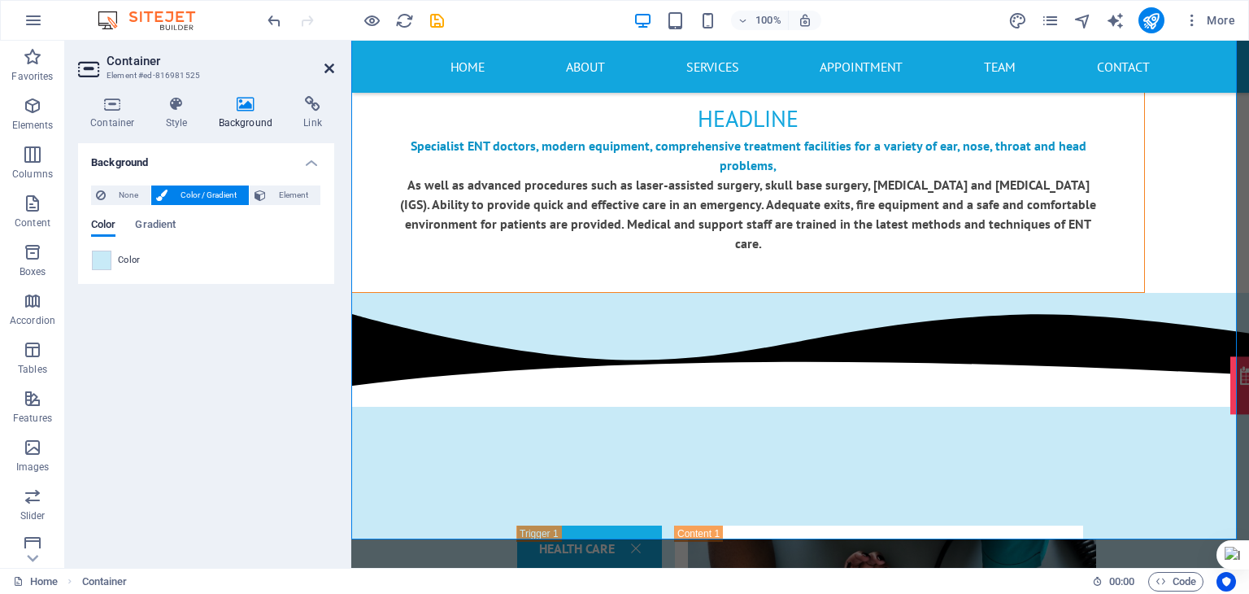
click at [328, 63] on icon at bounding box center [329, 68] width 10 height 13
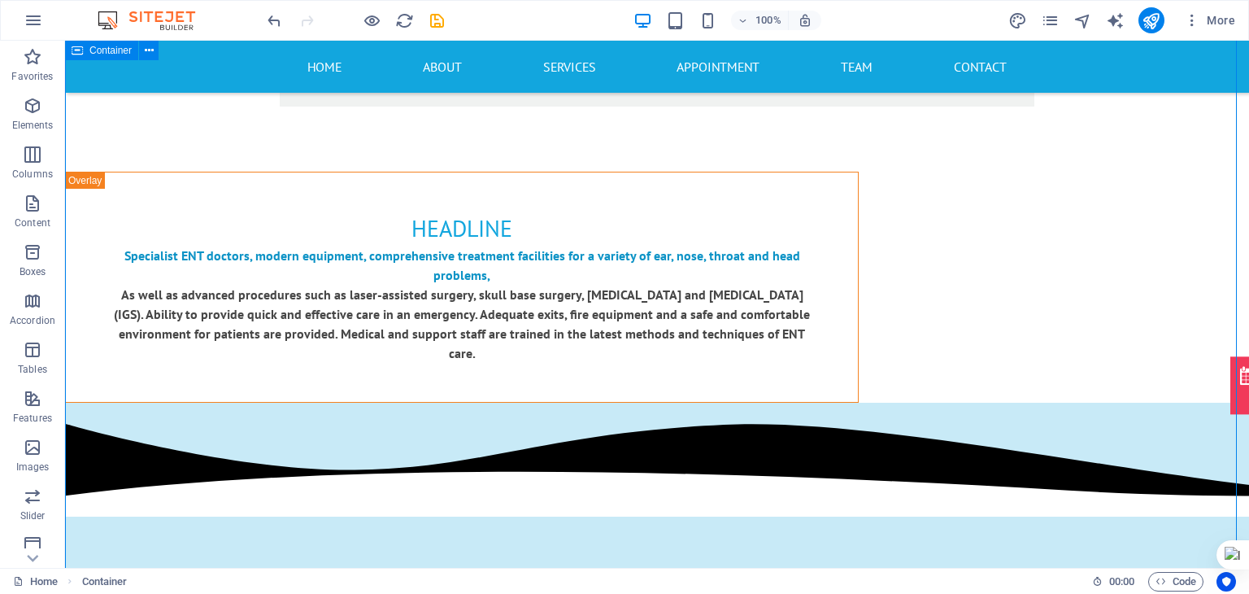
scroll to position [2881, 0]
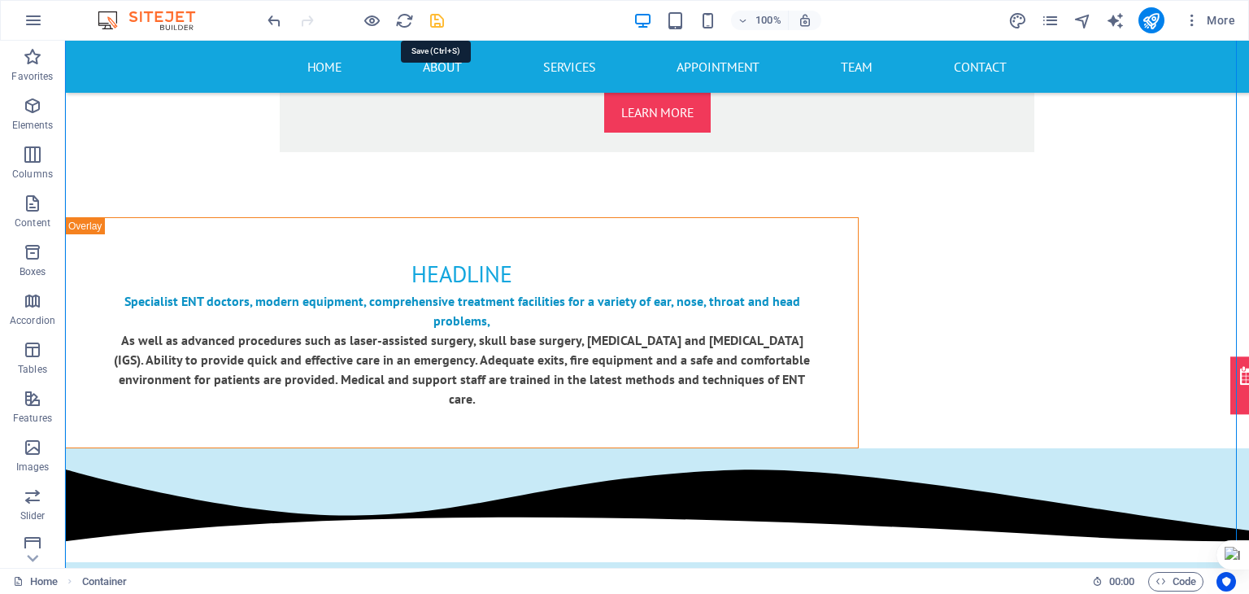
click at [435, 13] on icon "save" at bounding box center [437, 20] width 19 height 19
